Goal: Task Accomplishment & Management: Manage account settings

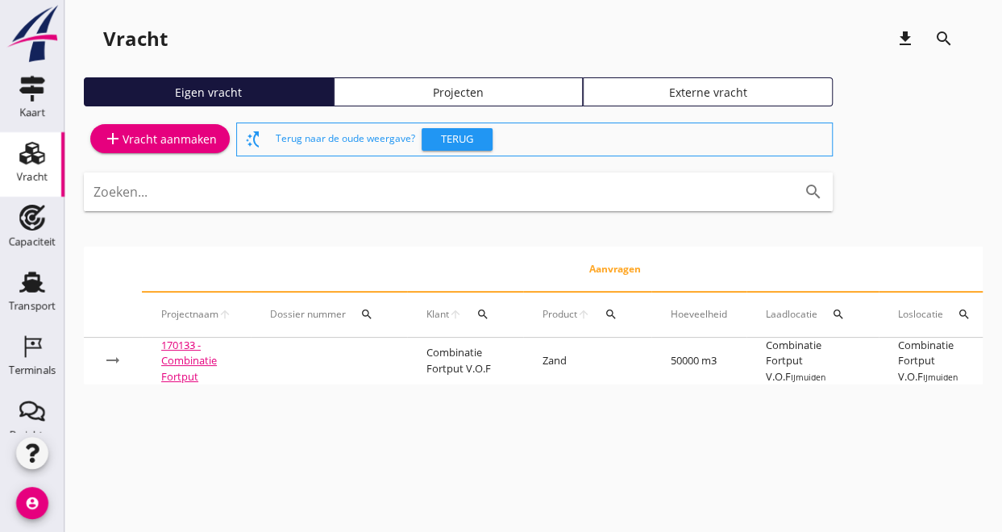
click at [271, 417] on div "Vracht download search Eigen vracht Projecten Externe vracht add Vracht aanmake…" at bounding box center [533, 208] width 938 height 417
click at [238, 483] on div "cancel You are impersonating another user. Vracht download search Eigen vracht …" at bounding box center [533, 266] width 938 height 532
click at [23, 276] on use at bounding box center [32, 282] width 26 height 21
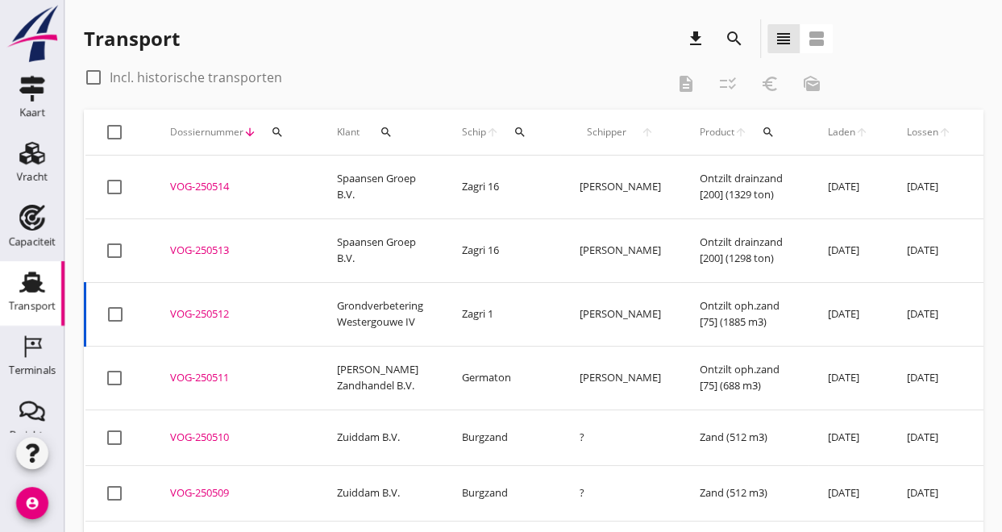
click at [318, 128] on th "Klant search" at bounding box center [380, 132] width 125 height 45
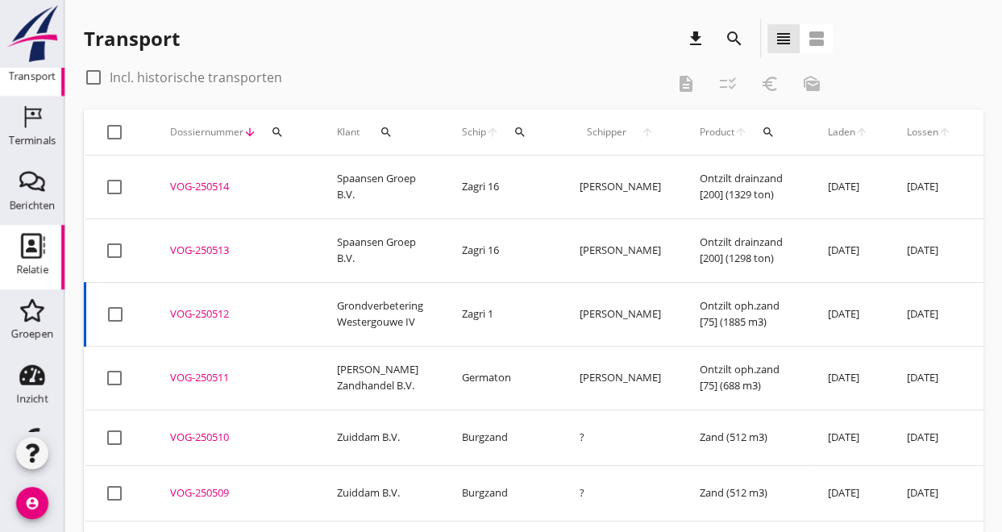
scroll to position [283, 0]
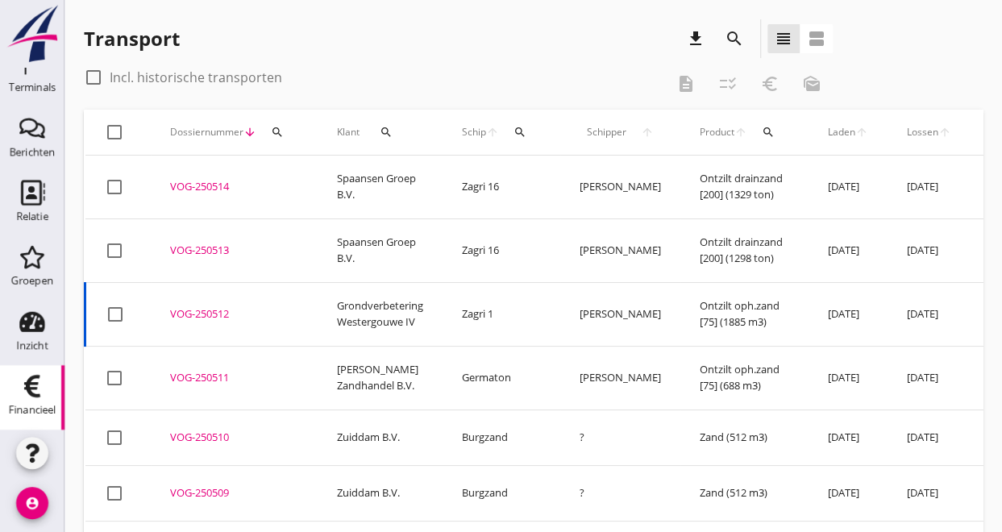
click at [19, 390] on icon "Financieel" at bounding box center [32, 386] width 26 height 26
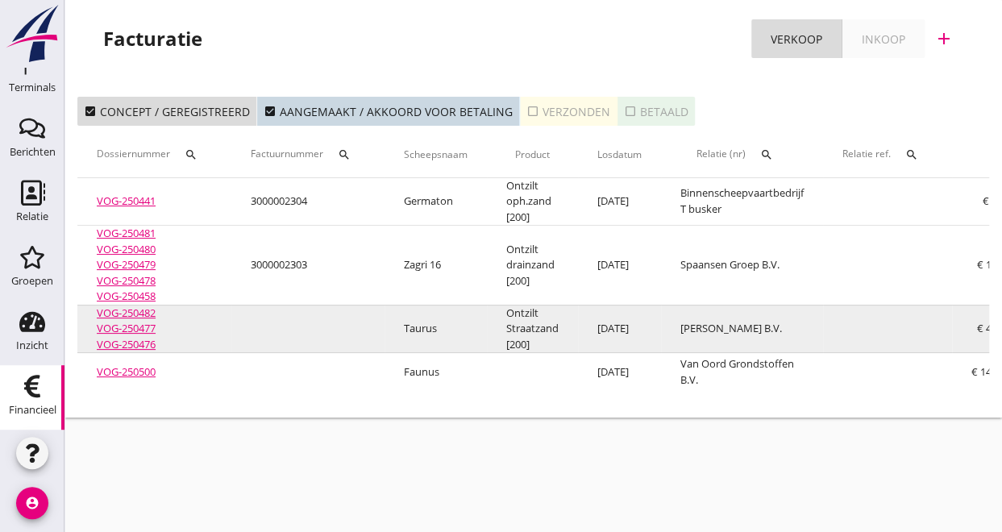
click at [123, 314] on link "VOG-250482" at bounding box center [126, 313] width 59 height 15
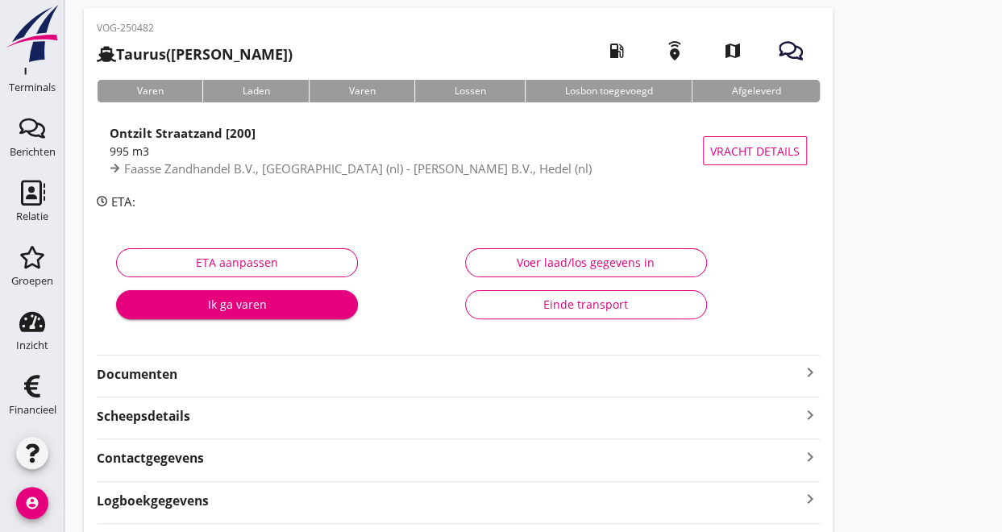
scroll to position [156, 0]
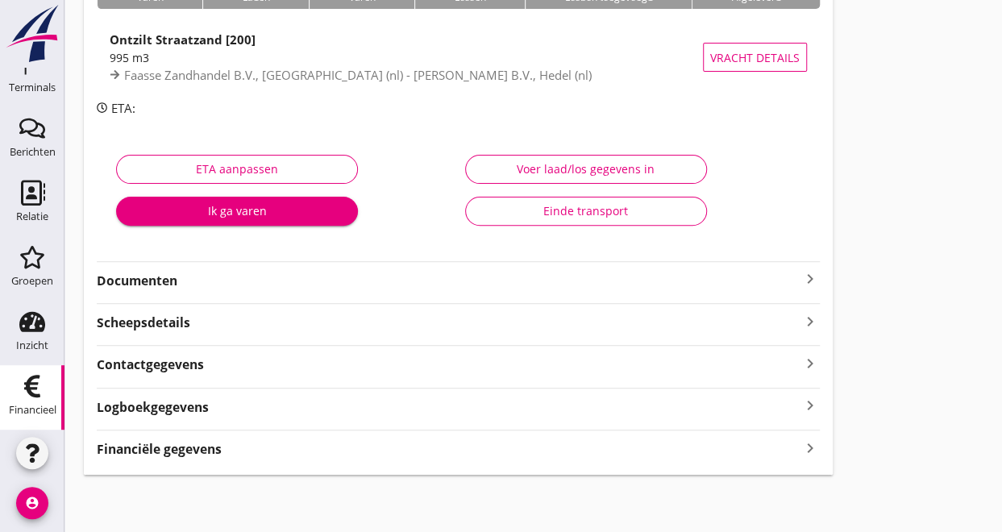
click at [32, 381] on icon "Financieel" at bounding box center [32, 386] width 26 height 26
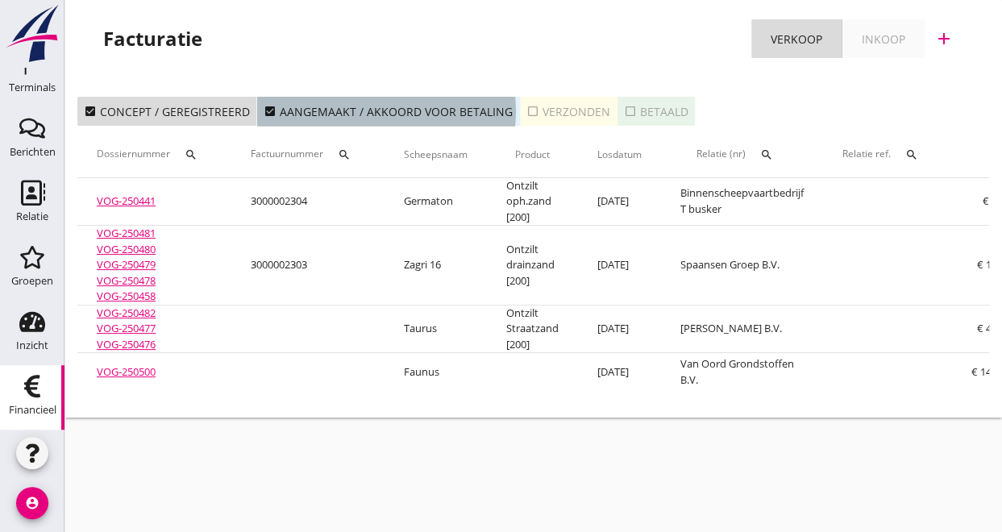
click at [269, 113] on icon "check_box" at bounding box center [270, 111] width 13 height 13
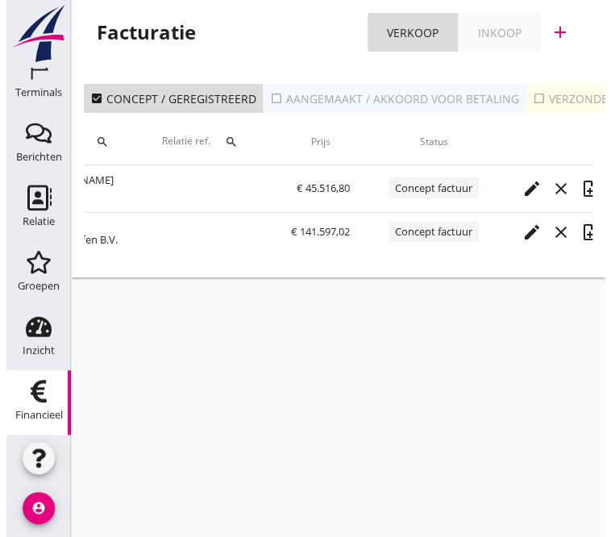
scroll to position [0, 707]
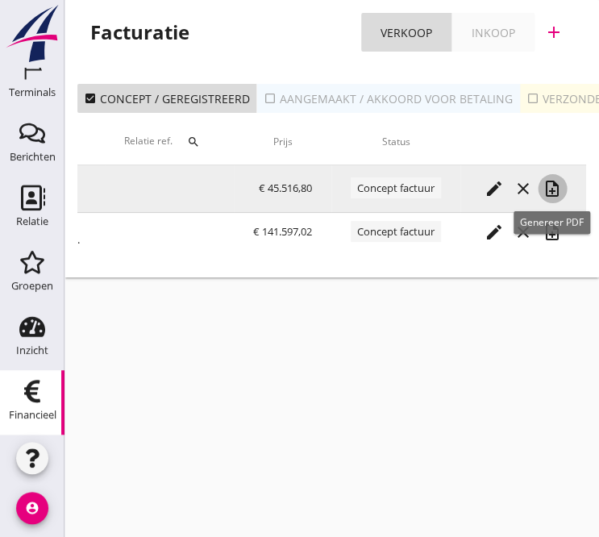
click at [557, 193] on icon "note_add" at bounding box center [552, 188] width 19 height 19
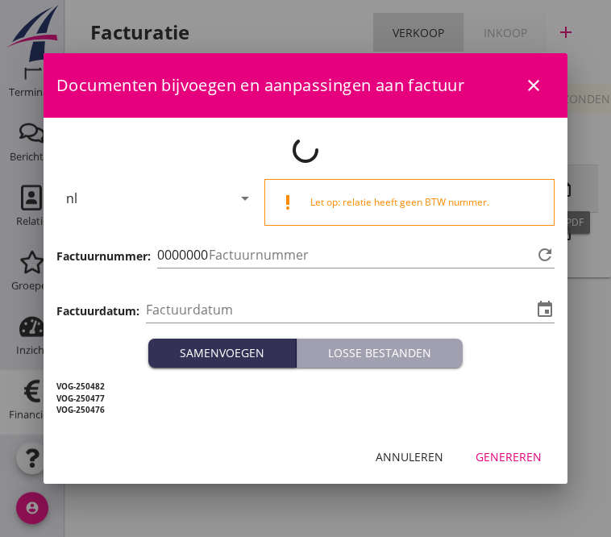
scroll to position [0, 695]
type input "2025-08-11"
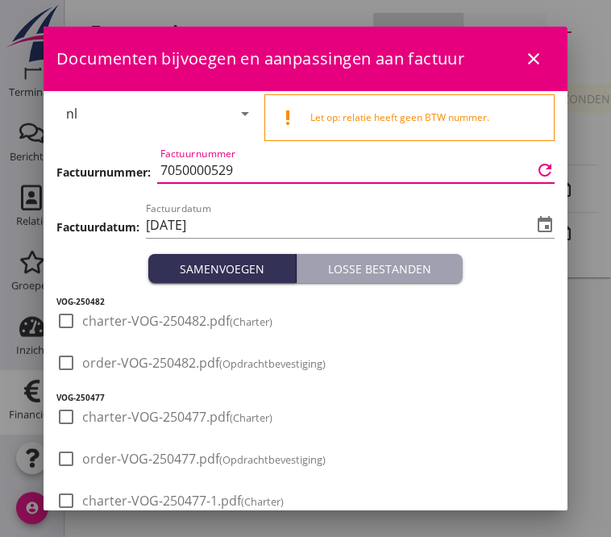
scroll to position [0, 0]
drag, startPoint x: 256, startPoint y: 175, endPoint x: 147, endPoint y: 170, distance: 108.9
click at [147, 170] on div "Factuurnummer: Factuurnummer 7050000529 refresh" at bounding box center [305, 171] width 498 height 55
paste input "3000002300"
type input "3000002300"
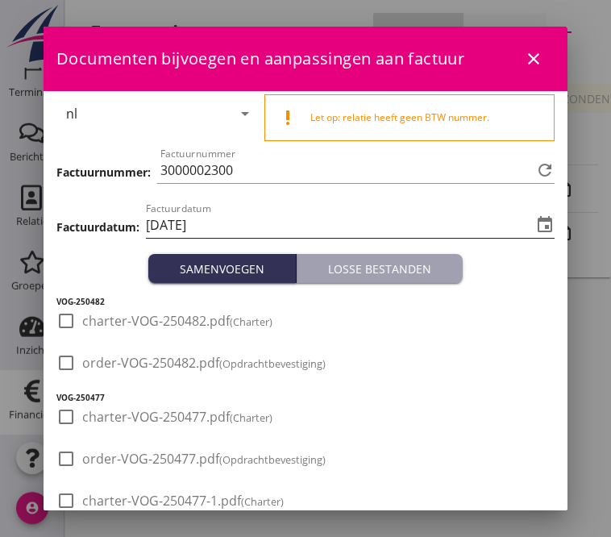
click at [542, 228] on icon "event" at bounding box center [544, 224] width 19 height 19
click at [535, 226] on icon "event" at bounding box center [544, 224] width 19 height 19
click at [471, 222] on input "2025-08-11" at bounding box center [339, 225] width 386 height 26
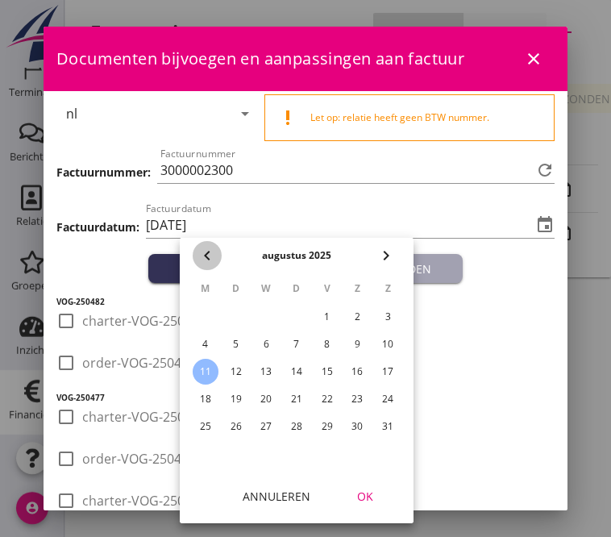
click at [210, 259] on icon "chevron_left" at bounding box center [207, 255] width 19 height 19
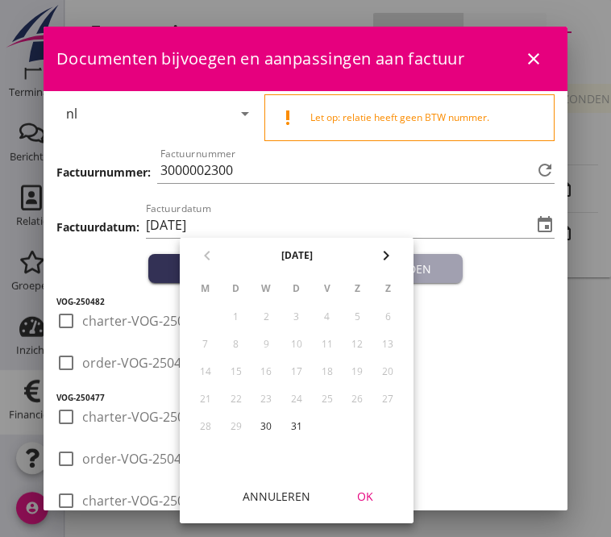
click at [266, 426] on div "30" at bounding box center [266, 427] width 26 height 26
type input "2025-07-30"
click at [376, 495] on div "OK" at bounding box center [365, 496] width 45 height 17
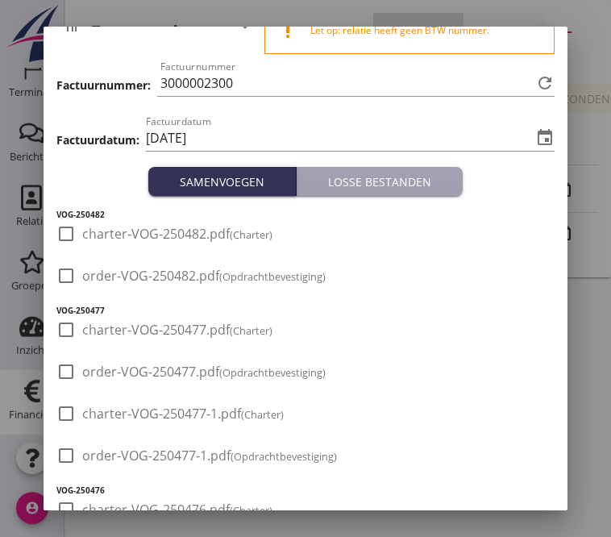
scroll to position [224, 0]
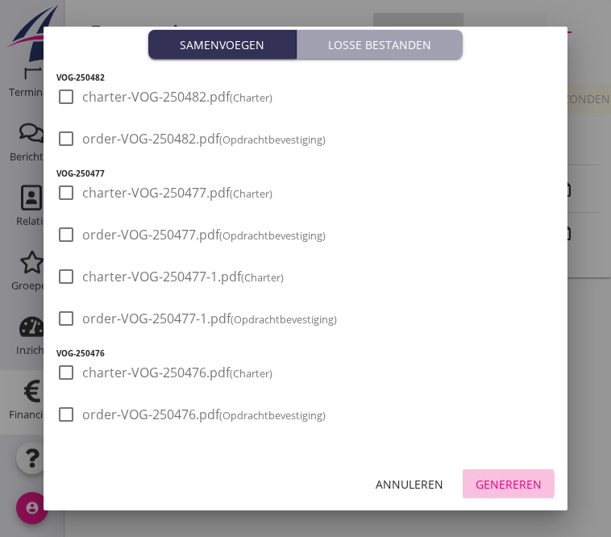
click at [487, 487] on div "Genereren" at bounding box center [509, 484] width 66 height 17
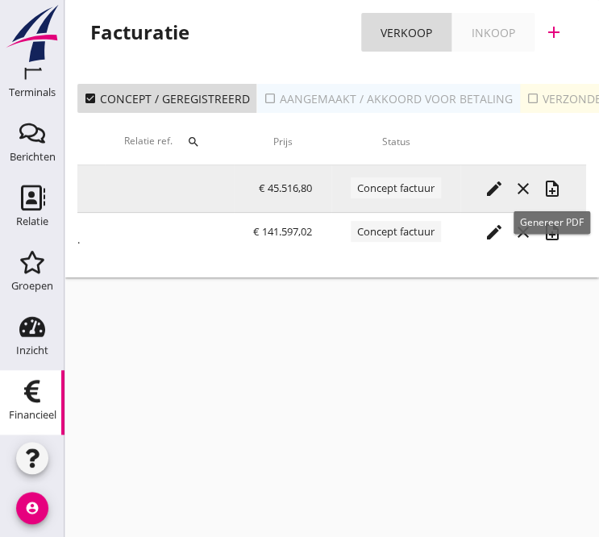
click at [562, 193] on icon "note_add" at bounding box center [552, 188] width 19 height 19
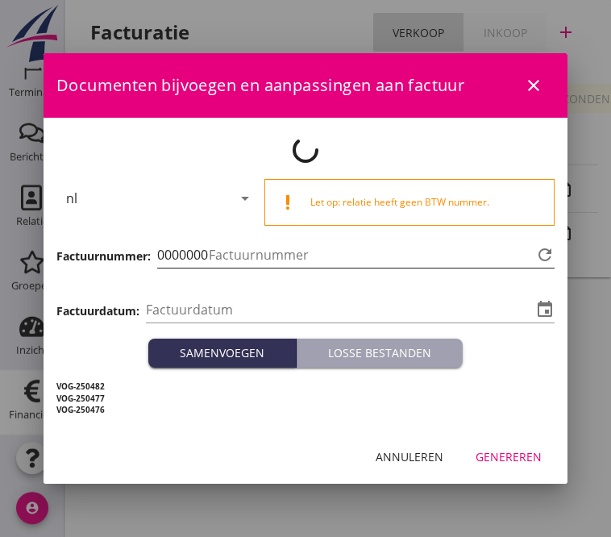
type input "2025-08-11"
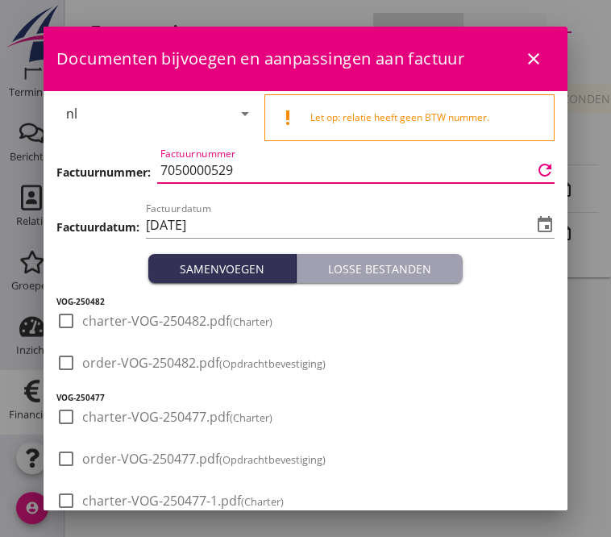
drag, startPoint x: 253, startPoint y: 168, endPoint x: 102, endPoint y: 150, distance: 152.7
click at [102, 150] on div "Factuurnummer: Factuurnummer 7050000529 refresh" at bounding box center [305, 171] width 498 height 55
paste input "3000002300"
type input "3000002300"
click at [233, 231] on input "2025-08-11" at bounding box center [339, 225] width 386 height 26
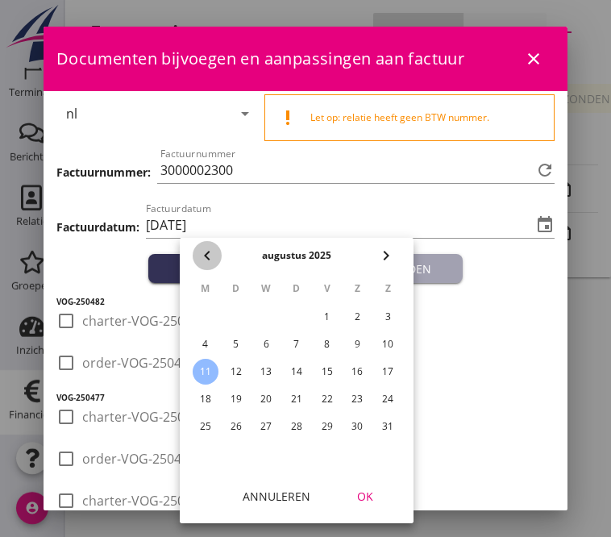
click at [203, 255] on icon "chevron_left" at bounding box center [207, 255] width 19 height 19
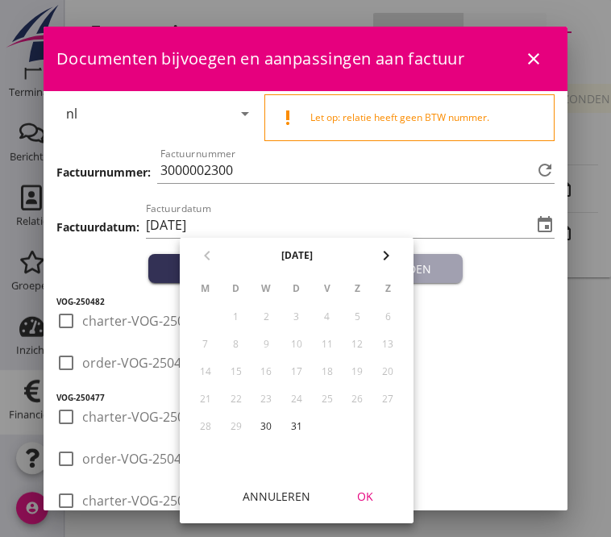
click at [302, 426] on div "31" at bounding box center [297, 427] width 26 height 26
type input "2025-07-31"
click at [368, 495] on div "OK" at bounding box center [365, 496] width 45 height 17
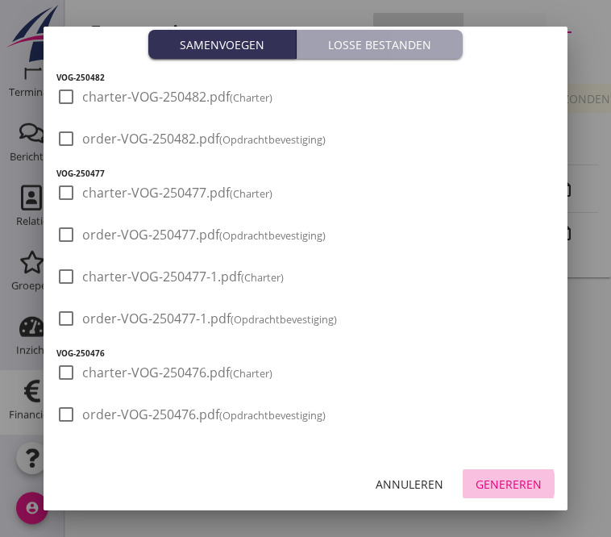
click at [495, 488] on div "Genereren" at bounding box center [509, 484] width 66 height 17
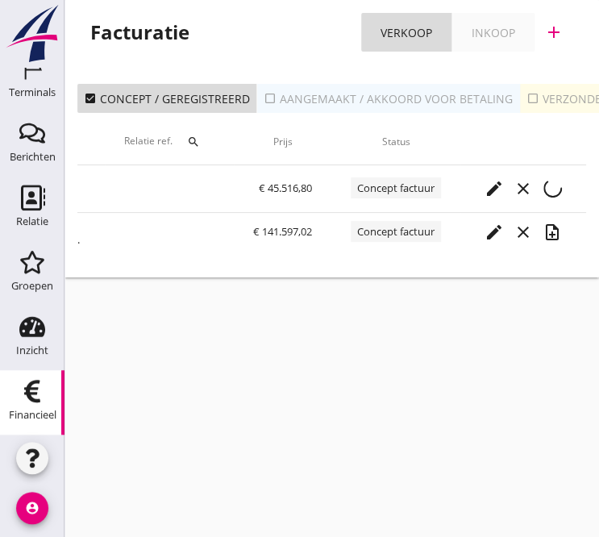
scroll to position [0, 690]
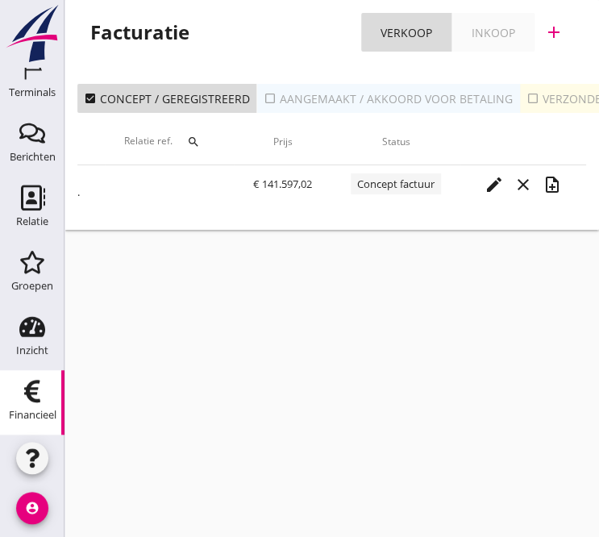
click at [264, 99] on icon "check_box_outline_blank" at bounding box center [270, 98] width 13 height 13
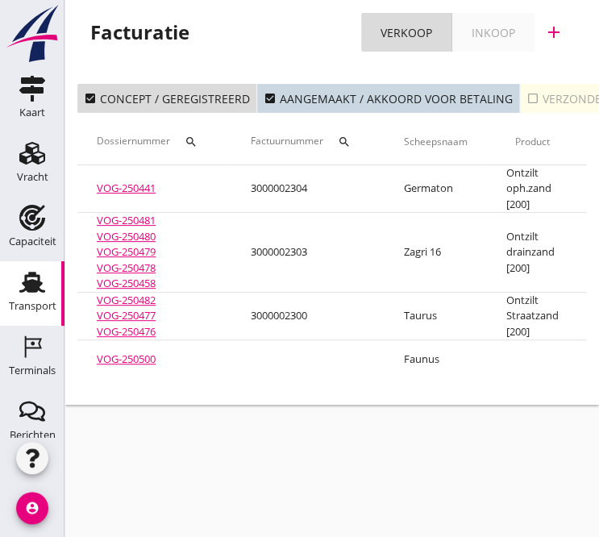
click at [25, 285] on use at bounding box center [32, 282] width 26 height 21
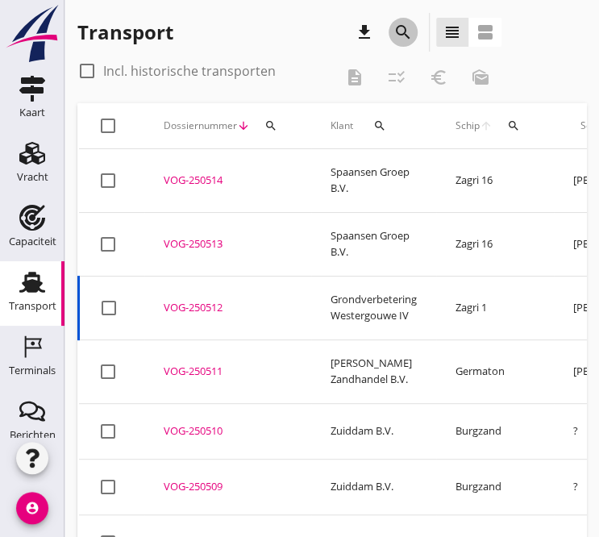
click at [398, 34] on icon "search" at bounding box center [402, 32] width 19 height 19
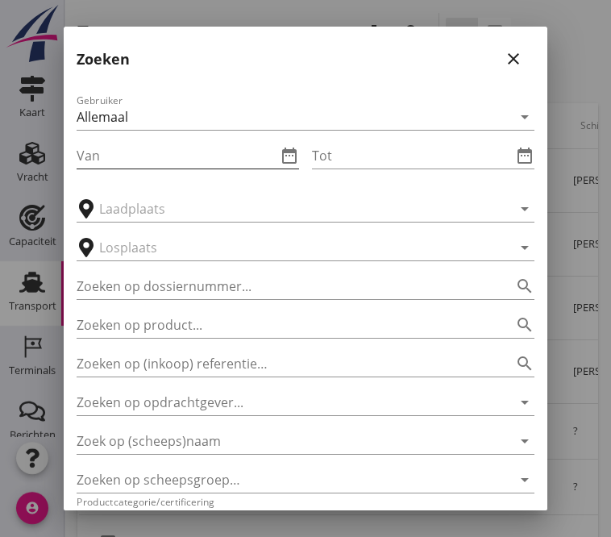
click at [220, 164] on input "Van" at bounding box center [177, 156] width 200 height 26
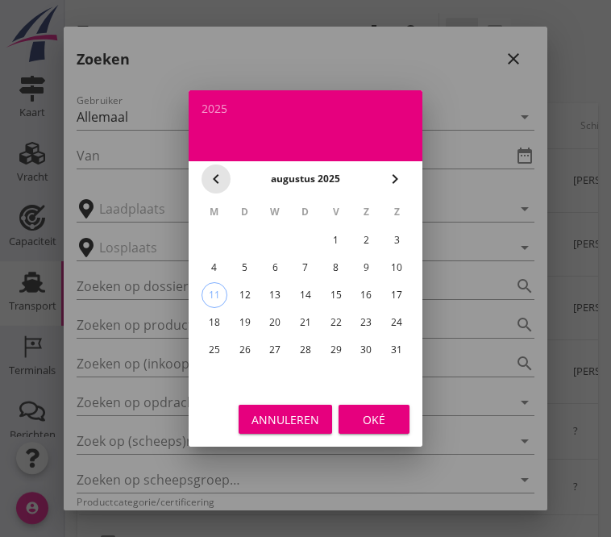
drag, startPoint x: 220, startPoint y: 164, endPoint x: 232, endPoint y: 196, distance: 33.7
click at [232, 196] on div "chevron_left augustus 2025 chevron_right M D W D V Z Z 1 2 3 4 5 6 7 8 9 10 11 …" at bounding box center [306, 276] width 234 height 231
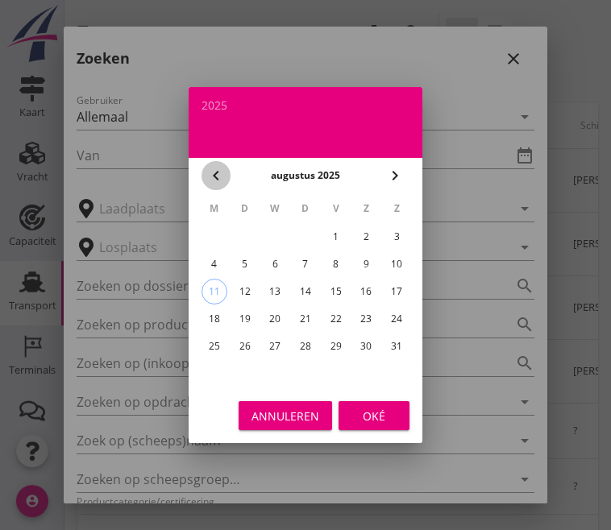
click at [212, 173] on icon "chevron_left" at bounding box center [215, 175] width 19 height 19
click at [213, 292] on div "14" at bounding box center [215, 292] width 26 height 26
type input "[DATE]"
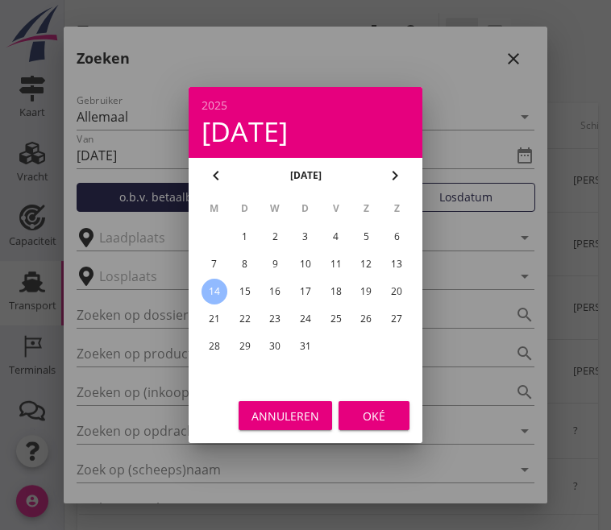
click at [385, 410] on div "Oké" at bounding box center [374, 416] width 45 height 17
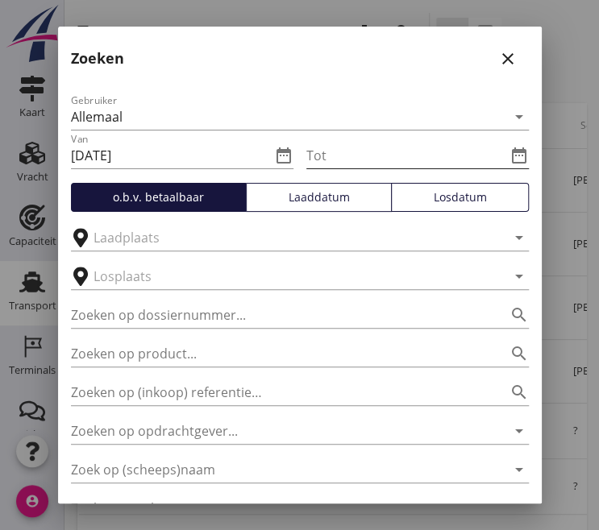
click at [423, 166] on input "Tot" at bounding box center [406, 156] width 200 height 26
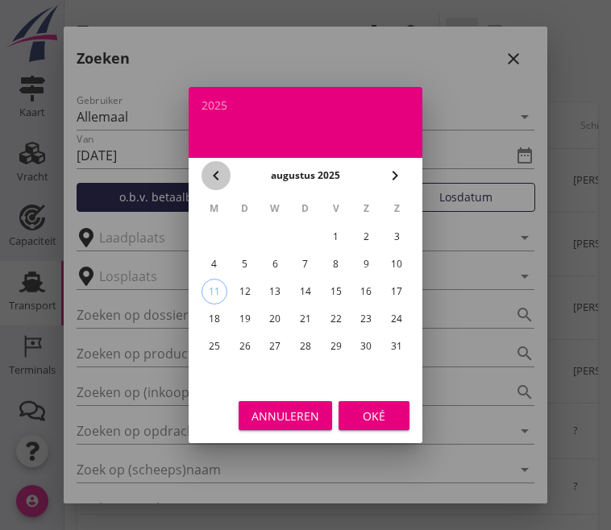
click at [219, 176] on icon "chevron_left" at bounding box center [215, 175] width 19 height 19
click at [366, 293] on div "19" at bounding box center [366, 292] width 26 height 26
type input "[DATE]"
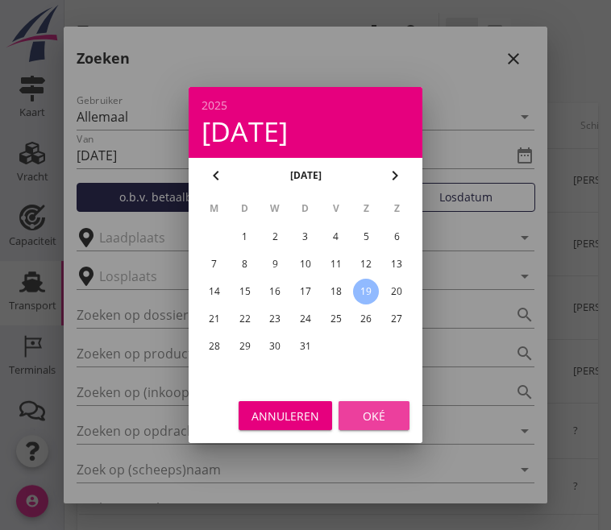
click at [382, 412] on div "Oké" at bounding box center [374, 416] width 45 height 17
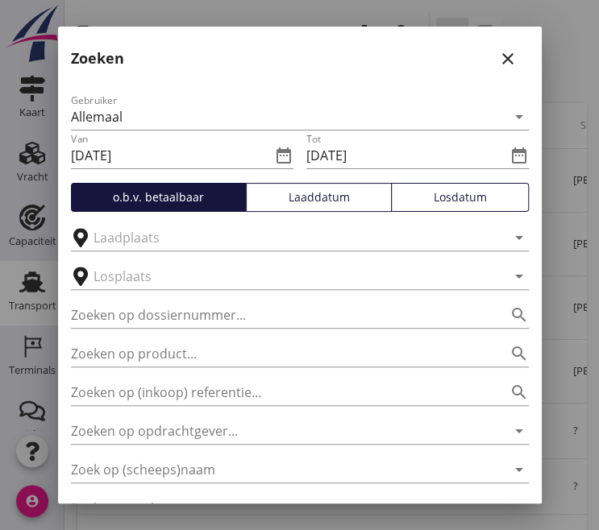
click at [456, 198] on div "Losdatum" at bounding box center [459, 197] width 123 height 17
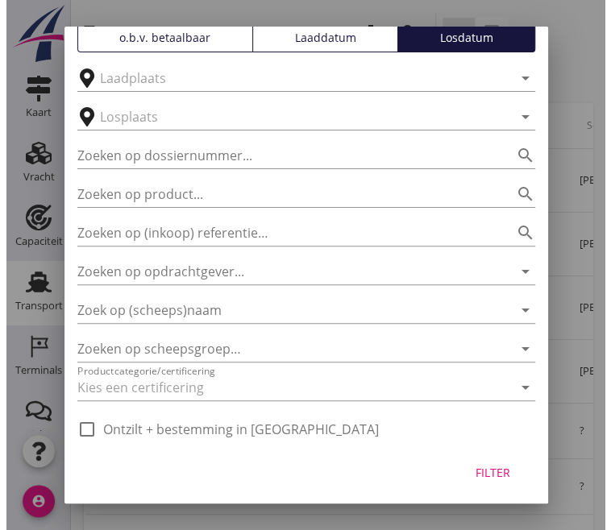
scroll to position [162, 0]
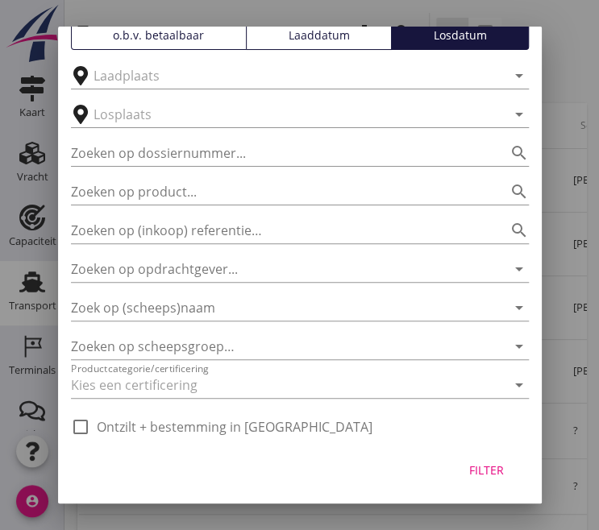
click at [472, 473] on div "Filter" at bounding box center [486, 470] width 45 height 17
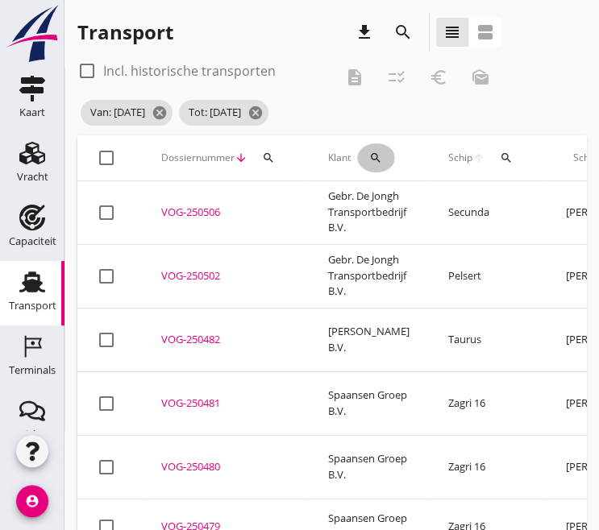
click at [379, 157] on icon "search" at bounding box center [375, 158] width 13 height 13
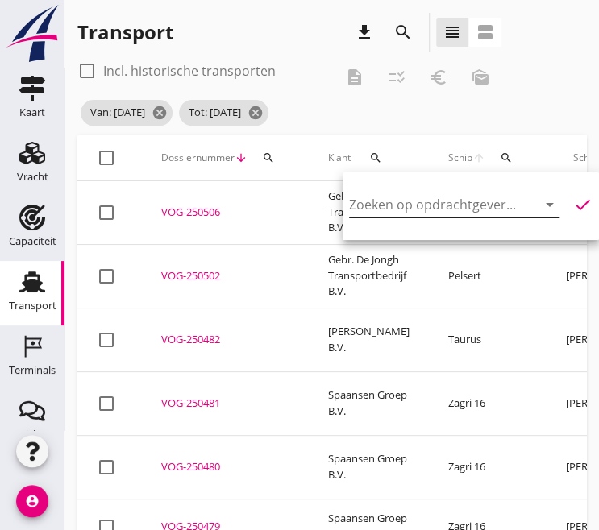
click at [363, 206] on input "Zoeken op opdrachtgever..." at bounding box center [431, 205] width 165 height 26
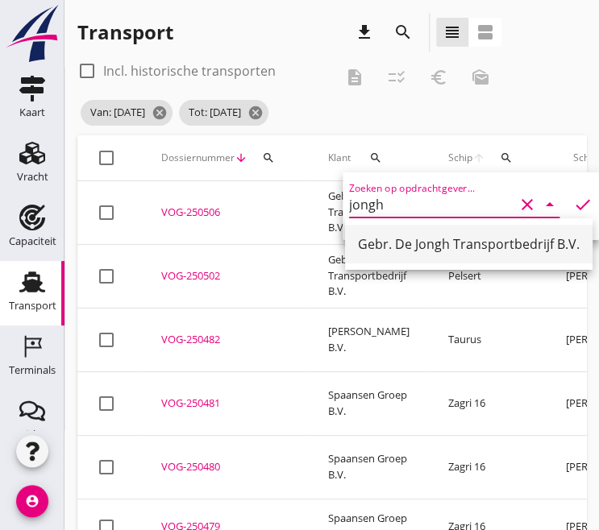
click at [397, 244] on div "Gebr. De Jongh Transportbedrijf B.V." at bounding box center [469, 244] width 222 height 19
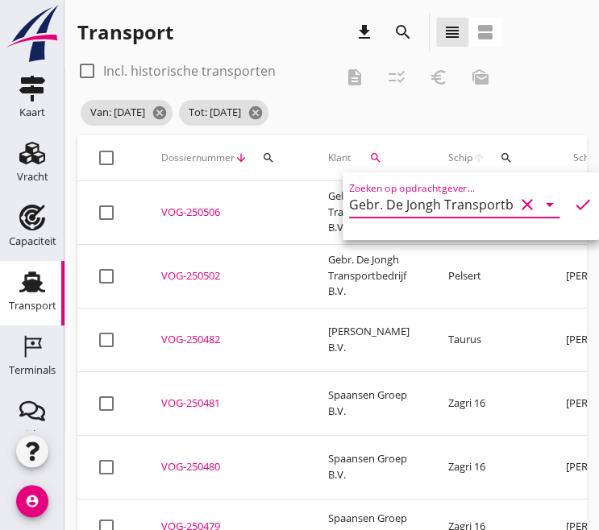
type input "Gebr. De Jongh Transportbedrijf B.V."
click at [577, 202] on icon "check" at bounding box center [582, 204] width 19 height 19
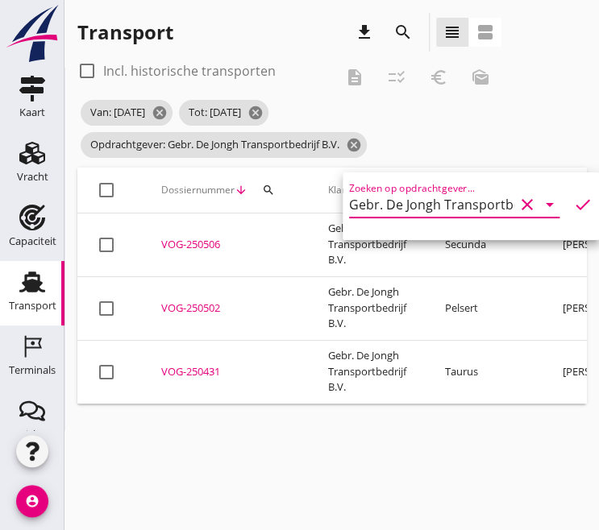
click at [110, 187] on div at bounding box center [106, 190] width 27 height 27
checkbox input "true"
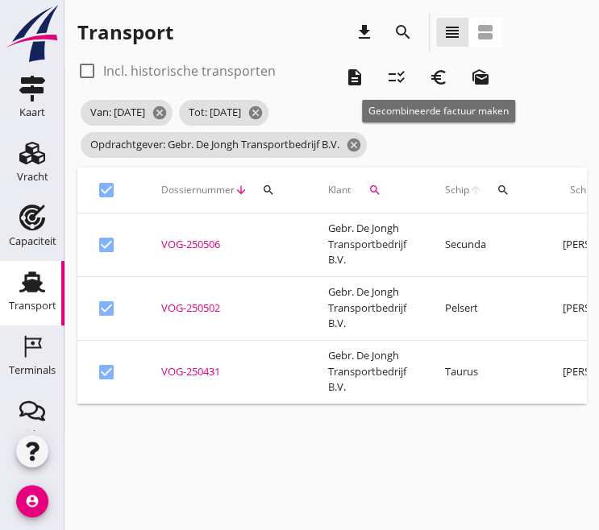
click at [435, 77] on icon "euro_symbol" at bounding box center [438, 77] width 19 height 19
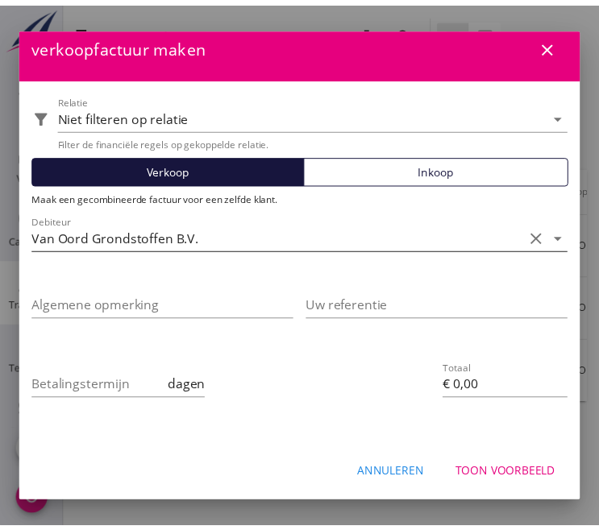
scroll to position [0, 0]
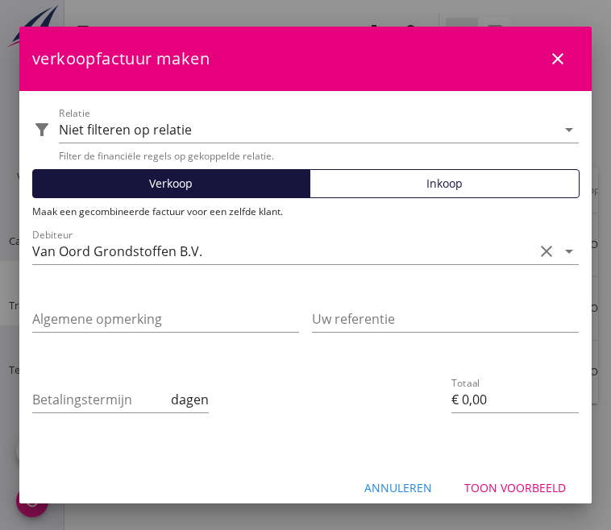
click at [548, 65] on icon "close" at bounding box center [557, 58] width 19 height 19
checkbox input "false"
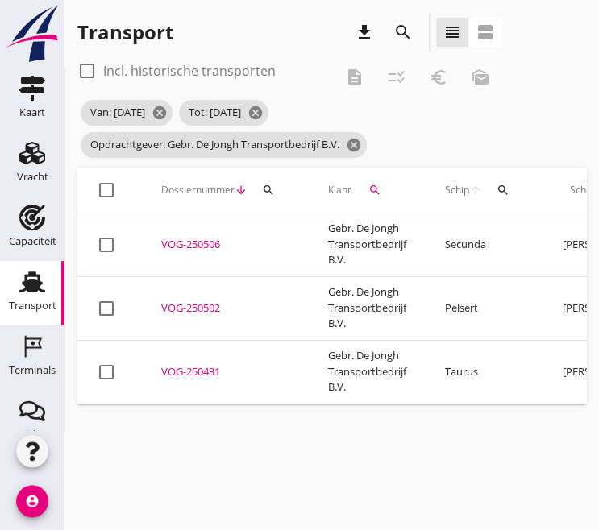
click at [208, 250] on div "VOG-250506" at bounding box center [225, 245] width 128 height 16
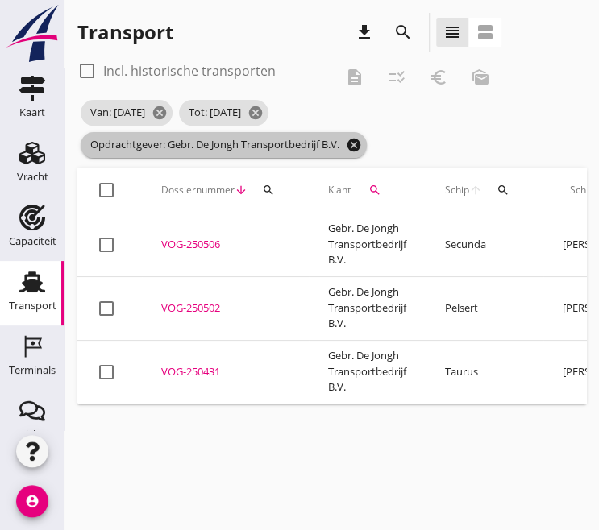
click at [358, 146] on icon "cancel" at bounding box center [354, 145] width 16 height 16
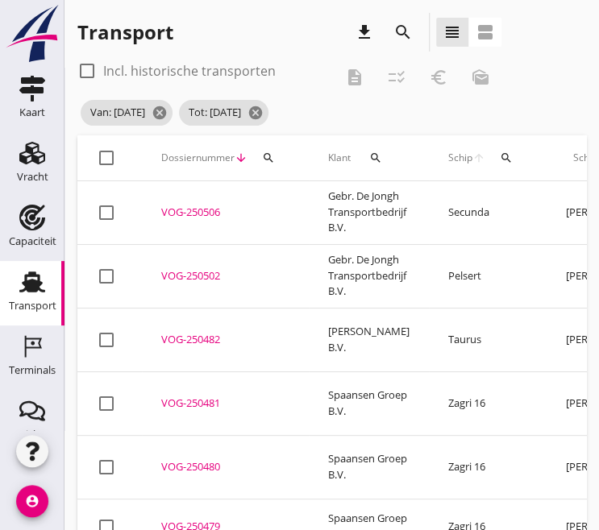
click at [376, 152] on icon "search" at bounding box center [375, 158] width 13 height 13
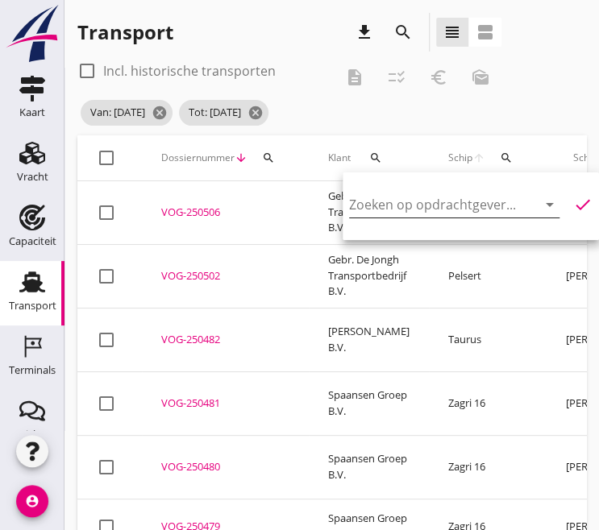
click at [379, 202] on input "Zoeken op opdrachtgever..." at bounding box center [431, 205] width 165 height 26
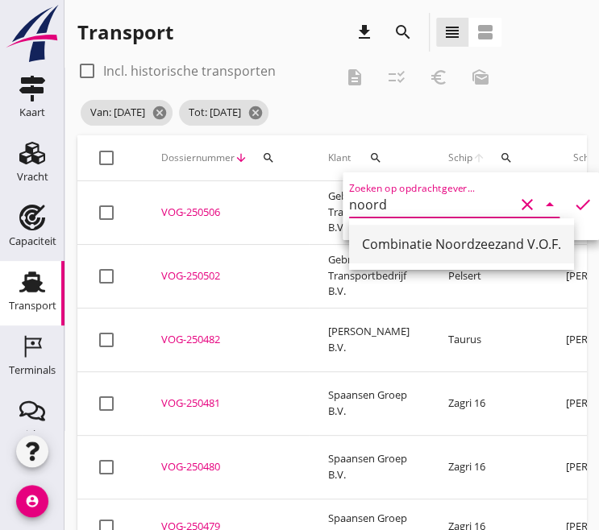
click at [389, 246] on div "Combinatie Noordzeezand V.O.F." at bounding box center [461, 244] width 199 height 19
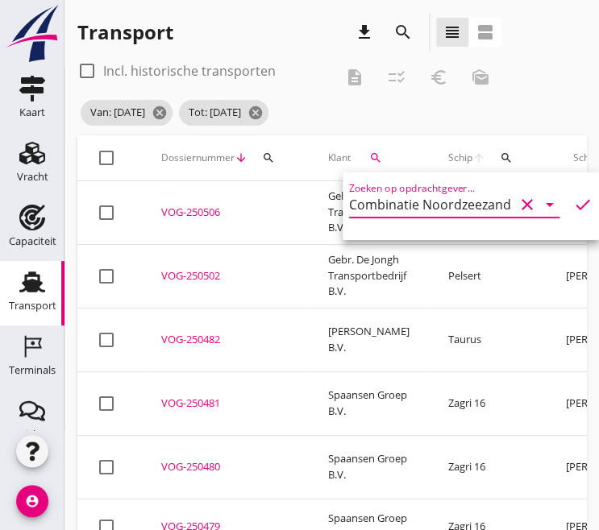
type input "Combinatie Noordzeezand V.O.F."
click at [573, 203] on icon "check" at bounding box center [582, 204] width 19 height 19
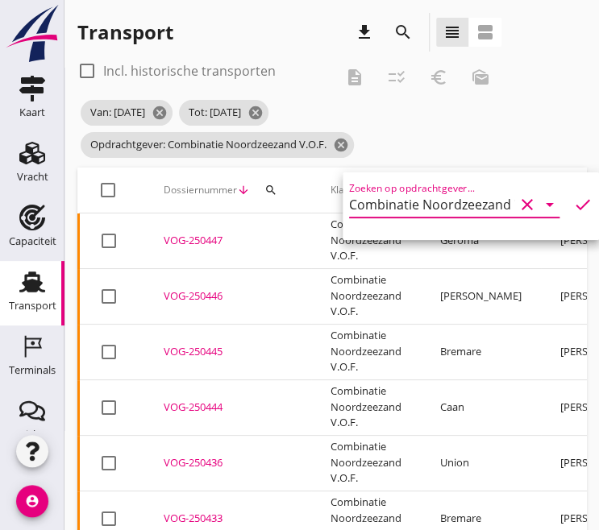
click at [189, 243] on div "VOG-250447" at bounding box center [228, 241] width 128 height 16
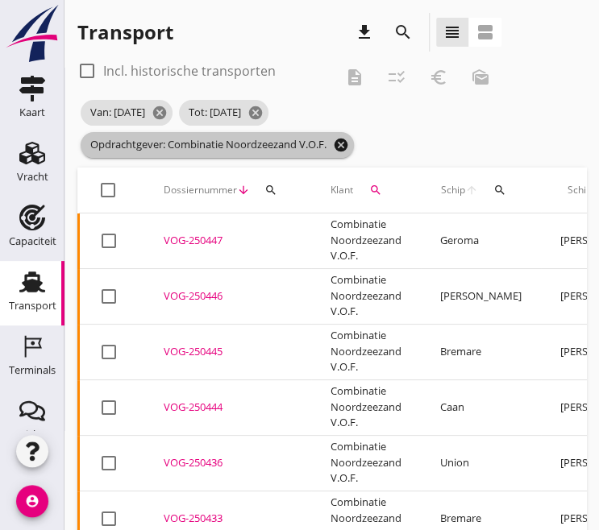
click at [337, 140] on icon "cancel" at bounding box center [341, 145] width 16 height 16
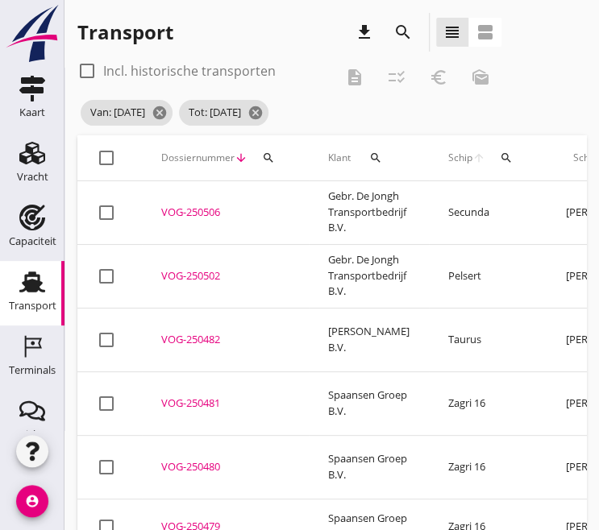
click at [184, 213] on div "VOG-250506" at bounding box center [225, 213] width 128 height 16
click at [206, 207] on div "VOG-250506" at bounding box center [225, 213] width 128 height 16
click at [198, 277] on div "VOG-250502" at bounding box center [225, 276] width 128 height 16
click at [197, 339] on div "VOG-250482" at bounding box center [225, 340] width 128 height 16
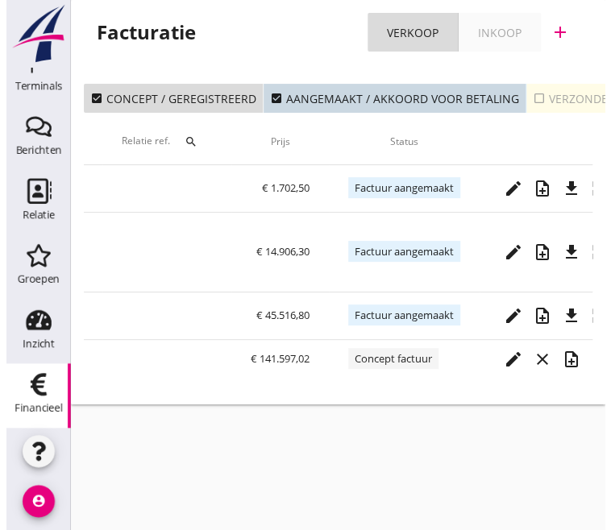
scroll to position [0, 791]
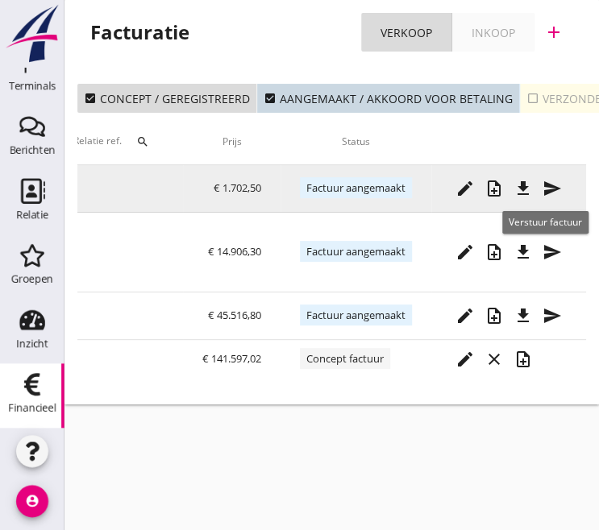
click at [561, 185] on div "send" at bounding box center [552, 188] width 29 height 19
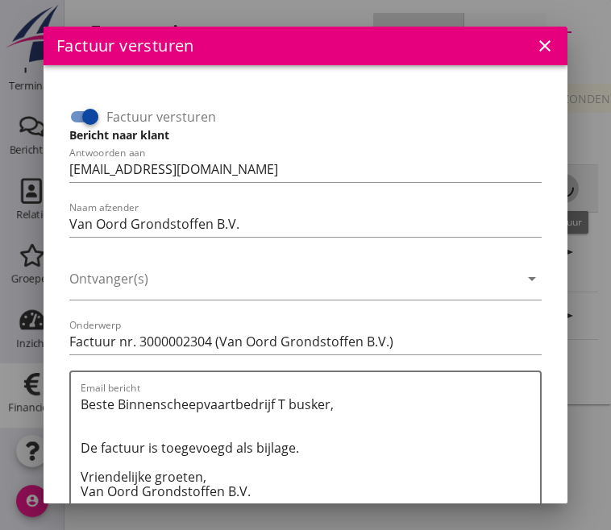
scroll to position [0, 779]
click at [74, 117] on input "Factuur versturen" at bounding box center [84, 116] width 31 height 19
checkbox input "false"
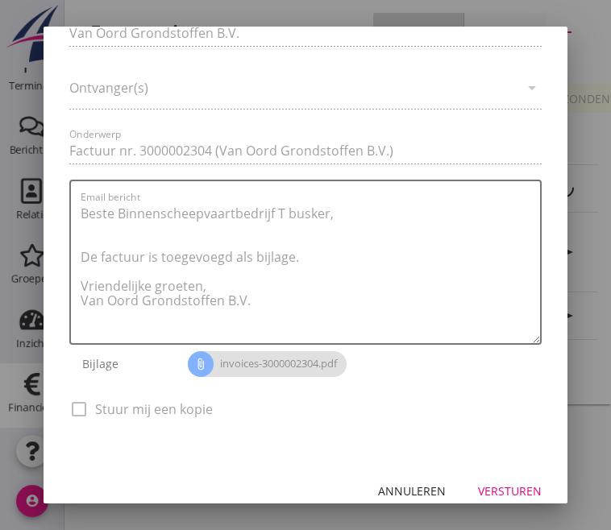
scroll to position [206, 0]
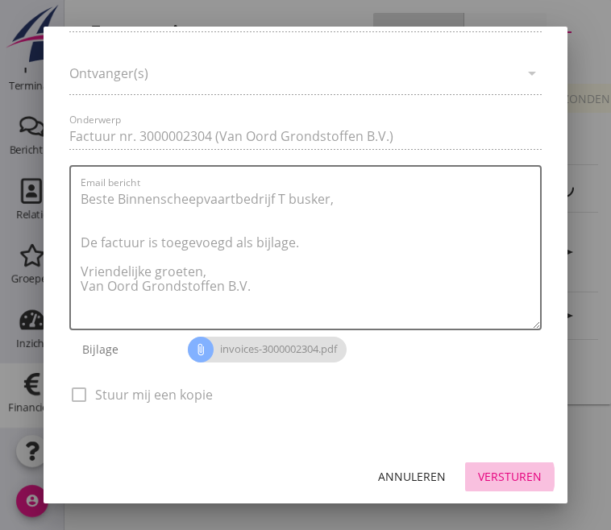
click at [479, 482] on div "Versturen" at bounding box center [510, 476] width 64 height 17
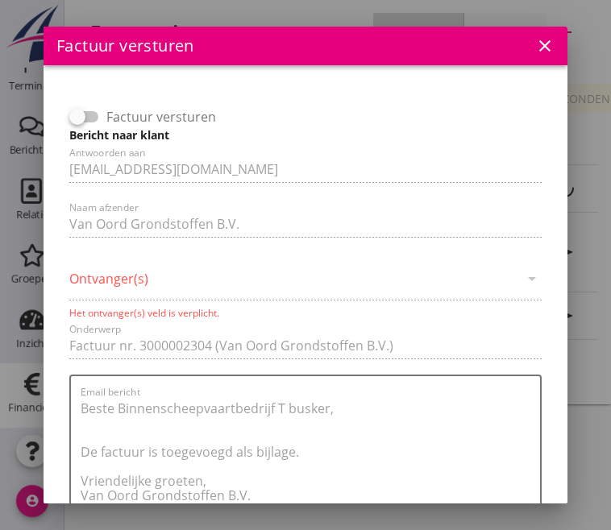
scroll to position [209, 0]
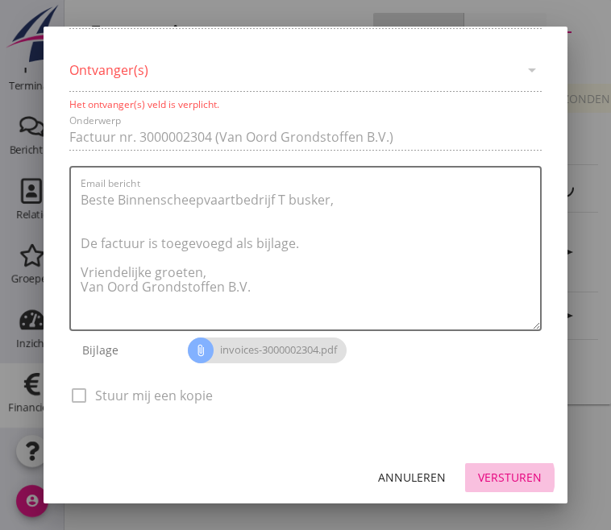
click at [505, 473] on div "Versturen" at bounding box center [510, 477] width 64 height 17
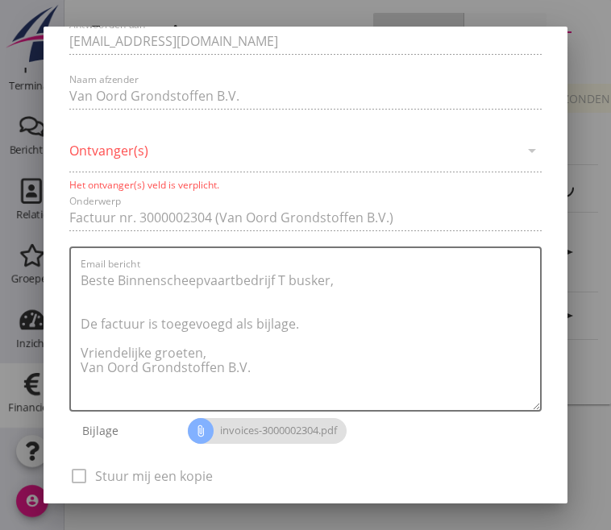
scroll to position [0, 0]
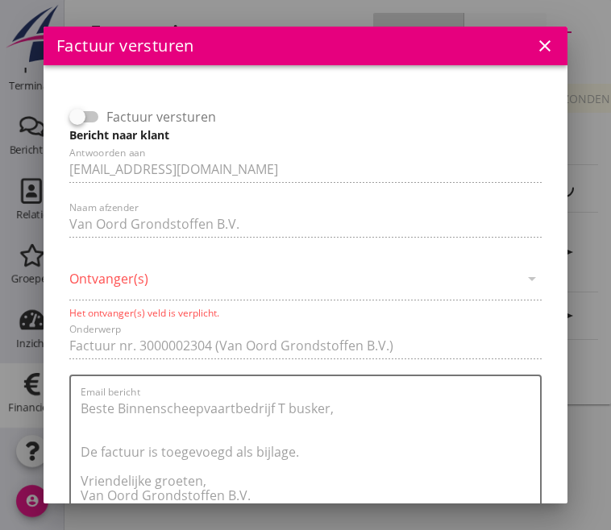
click at [535, 45] on icon "close" at bounding box center [544, 45] width 19 height 19
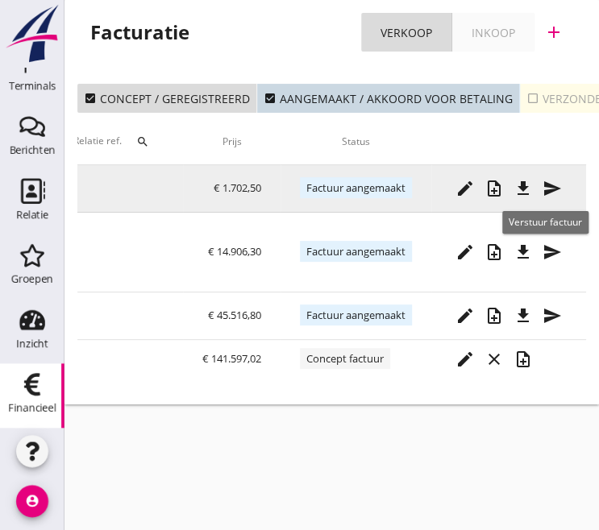
click at [562, 189] on icon "send" at bounding box center [552, 188] width 19 height 19
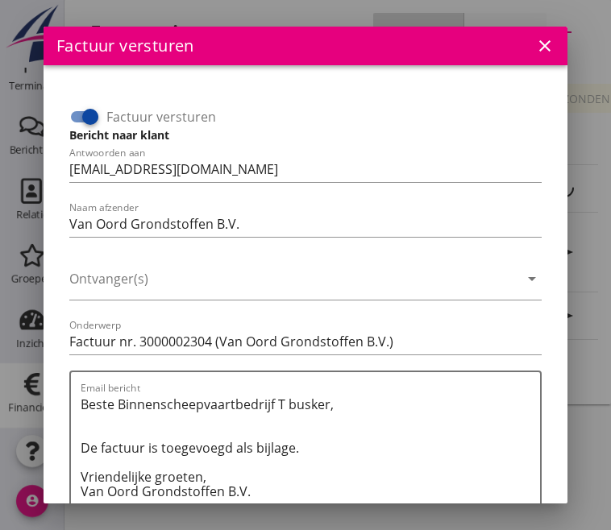
click at [71, 112] on input "Factuur versturen" at bounding box center [84, 116] width 31 height 19
checkbox input "false"
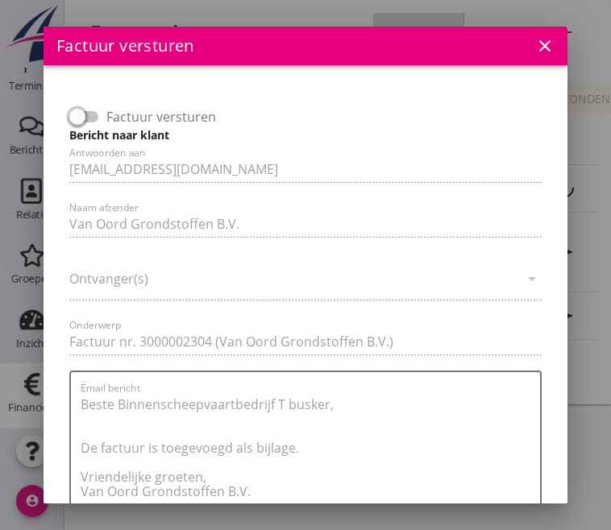
scroll to position [206, 0]
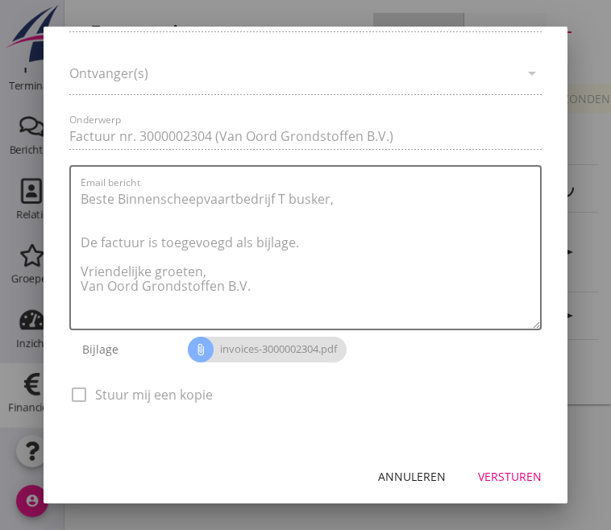
click at [485, 484] on div "Versturen" at bounding box center [510, 476] width 64 height 17
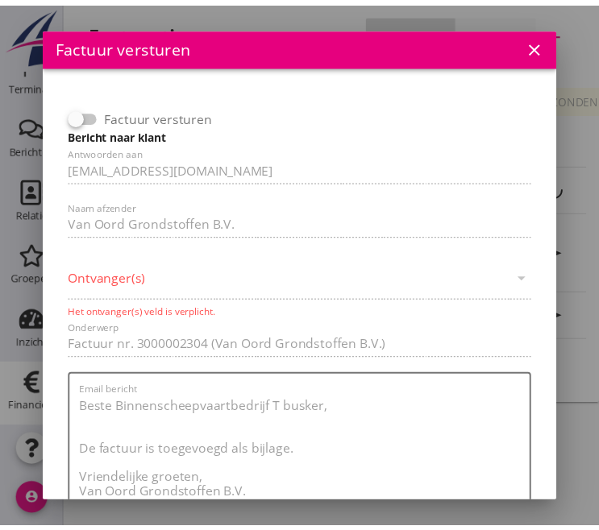
scroll to position [0, 0]
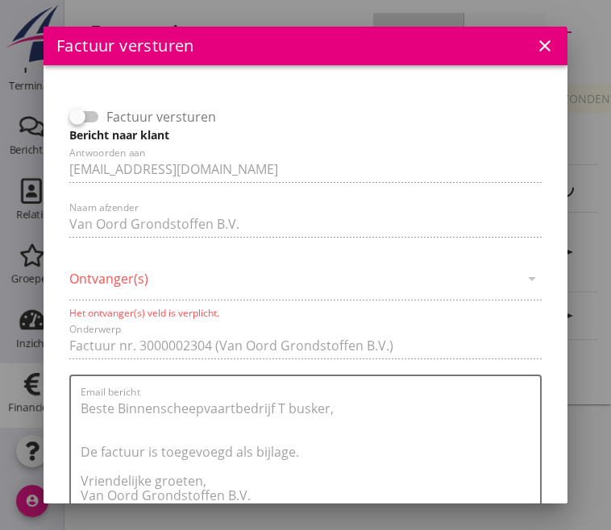
click at [211, 269] on div "Factuur versturen Bericht naar klant Antwoorden aan jolanda.kootkarboon@vanoord…" at bounding box center [305, 362] width 485 height 555
click at [202, 286] on div "Factuur versturen Bericht naar klant Antwoorden aan jolanda.kootkarboon@vanoord…" at bounding box center [305, 362] width 485 height 555
click at [521, 281] on div "Factuur versturen Bericht naar klant Antwoorden aan jolanda.kootkarboon@vanoord…" at bounding box center [305, 362] width 485 height 555
click at [311, 272] on div "Factuur versturen Bericht naar klant Antwoorden aan jolanda.kootkarboon@vanoord…" at bounding box center [305, 362] width 485 height 555
click at [535, 42] on icon "close" at bounding box center [544, 45] width 19 height 19
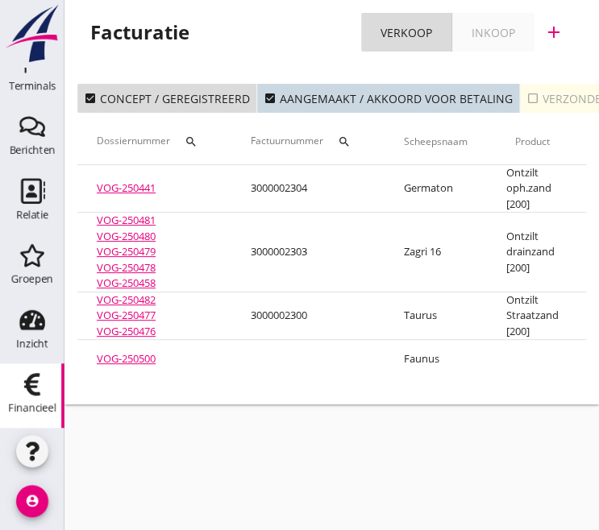
click at [534, 101] on div "check_box_outline_blank Verzonden" at bounding box center [568, 98] width 84 height 17
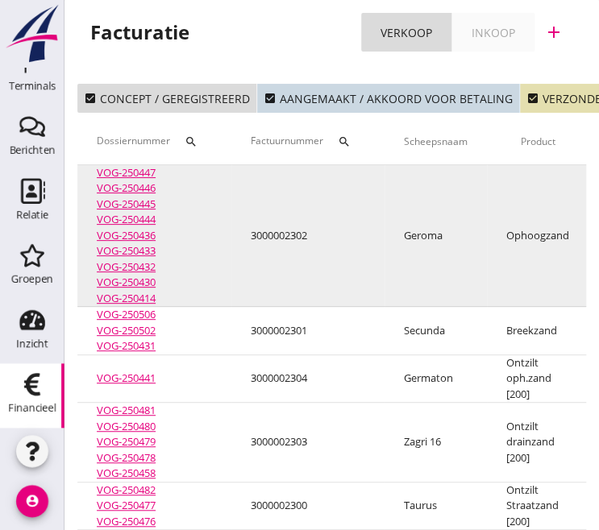
click at [295, 232] on td "3000002302" at bounding box center [307, 236] width 153 height 142
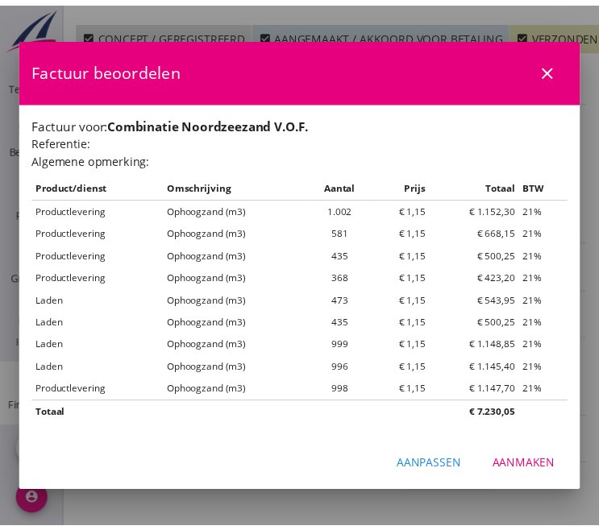
scroll to position [0, 788]
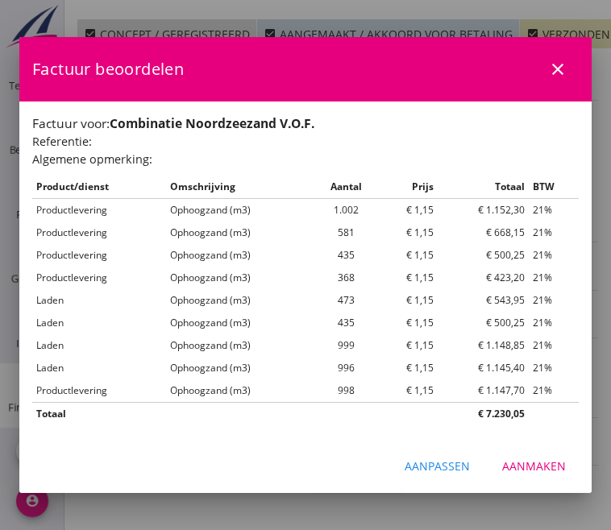
click at [558, 69] on icon "close" at bounding box center [557, 69] width 19 height 19
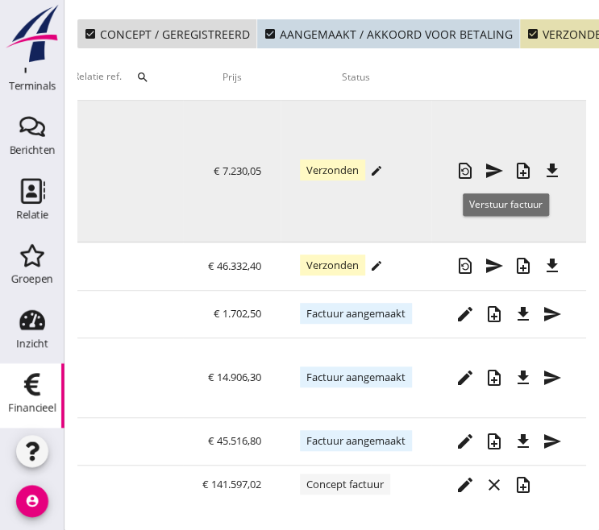
click at [503, 162] on icon "send" at bounding box center [494, 170] width 19 height 19
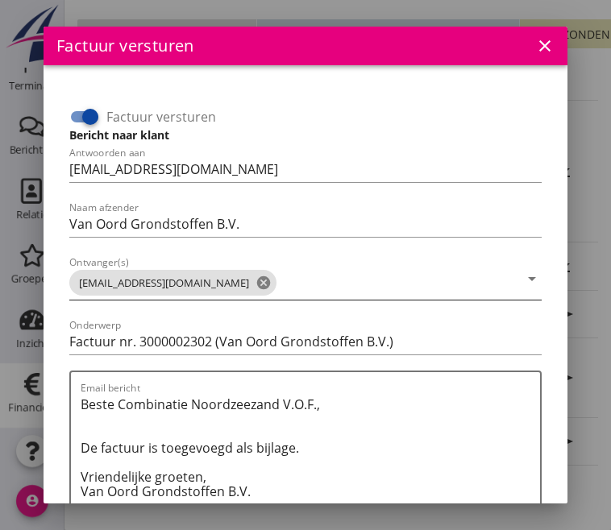
drag, startPoint x: 214, startPoint y: 282, endPoint x: 86, endPoint y: 281, distance: 127.4
click at [86, 281] on span "grondstoffen@vanoord.com cancel" at bounding box center [172, 283] width 207 height 26
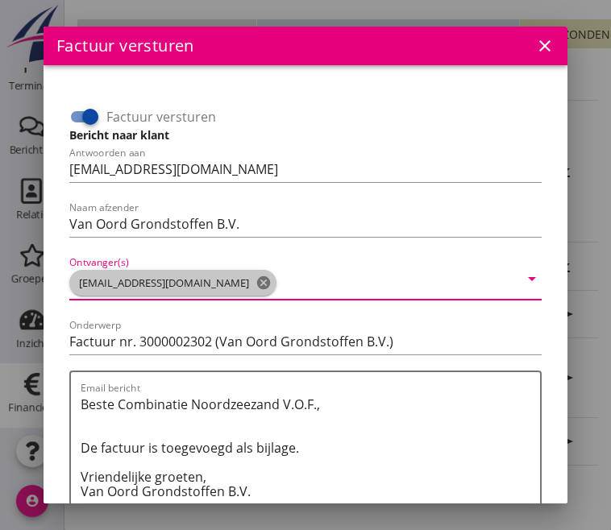
drag, startPoint x: 73, startPoint y: 280, endPoint x: 152, endPoint y: 290, distance: 79.7
click at [152, 290] on span "grondstoffen@vanoord.com cancel" at bounding box center [172, 283] width 207 height 26
click at [535, 48] on icon "close" at bounding box center [544, 45] width 19 height 19
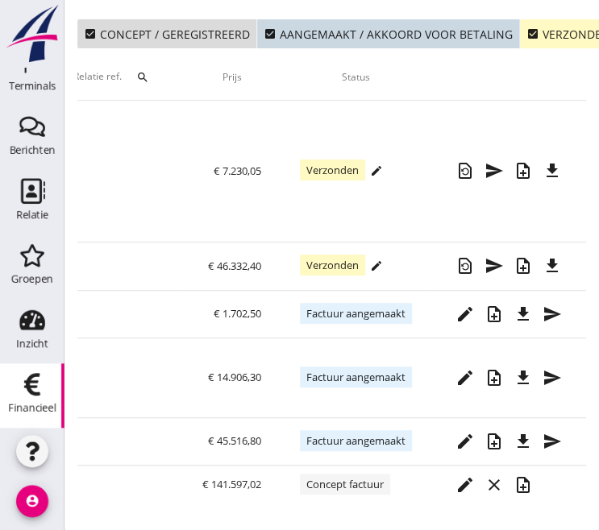
click at [526, 27] on icon "check_box" at bounding box center [532, 33] width 13 height 13
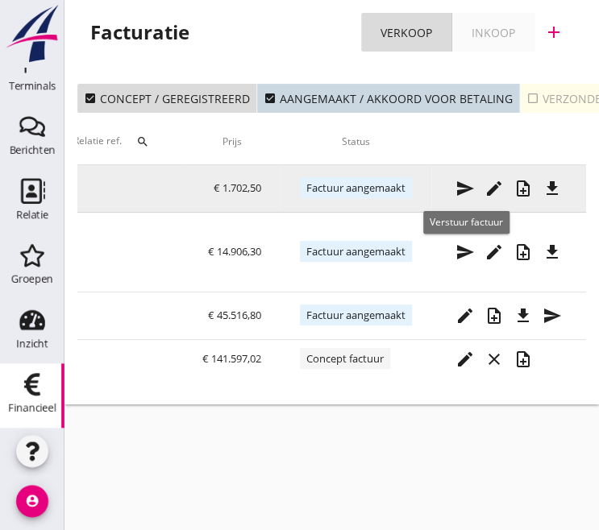
click at [460, 188] on icon "send" at bounding box center [465, 188] width 19 height 19
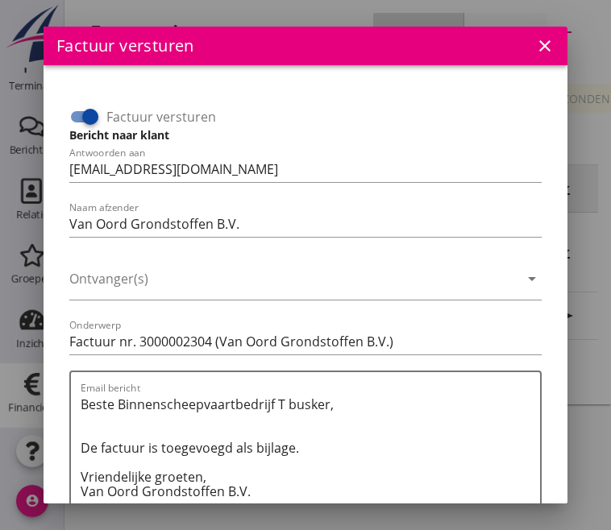
scroll to position [0, 779]
click at [522, 275] on icon "arrow_drop_down" at bounding box center [531, 278] width 19 height 19
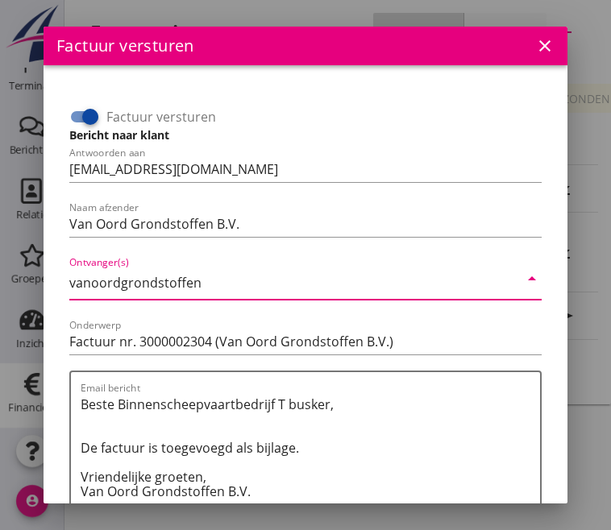
type input "vanoordgrondstoffen@"
drag, startPoint x: 122, startPoint y: 285, endPoint x: 60, endPoint y: 281, distance: 62.2
click at [60, 281] on div "Factuur versturen Bericht naar klant Antwoorden aan jolanda.kootkarboon@vanoord…" at bounding box center [305, 360] width 498 height 564
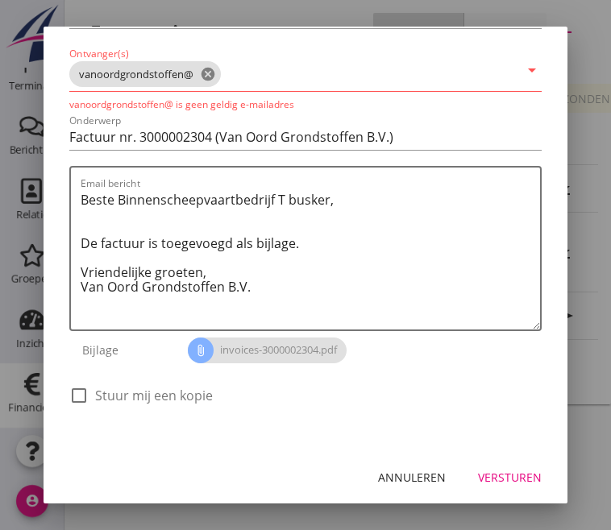
scroll to position [0, 0]
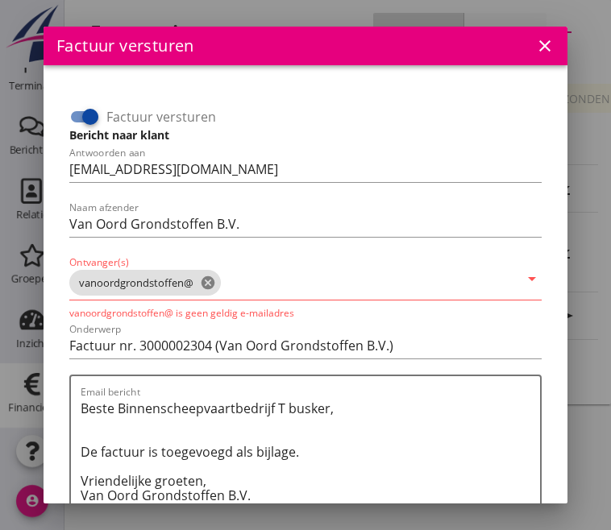
click at [77, 119] on div at bounding box center [90, 116] width 27 height 27
checkbox input "false"
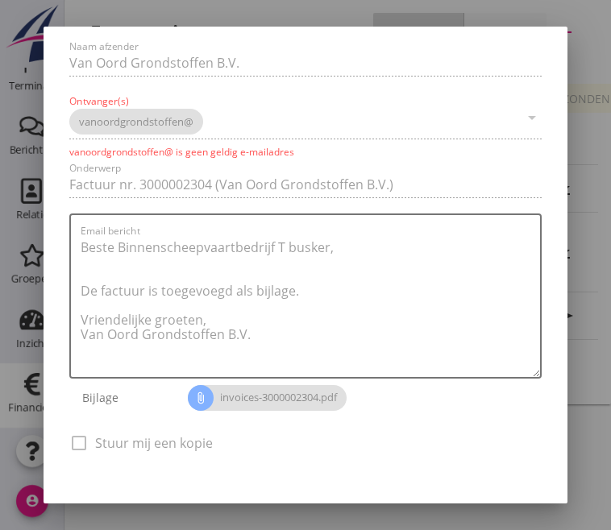
scroll to position [209, 0]
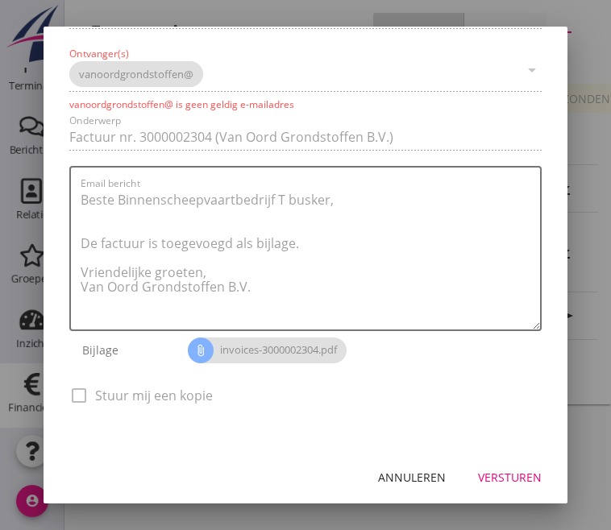
click at [200, 73] on div "Factuur versturen Bericht naar klant Antwoorden aan jolanda.kootkarboon@vanoord…" at bounding box center [305, 153] width 485 height 555
click at [198, 75] on div "Factuur versturen Bericht naar klant Antwoorden aan jolanda.kootkarboon@vanoord…" at bounding box center [305, 153] width 485 height 555
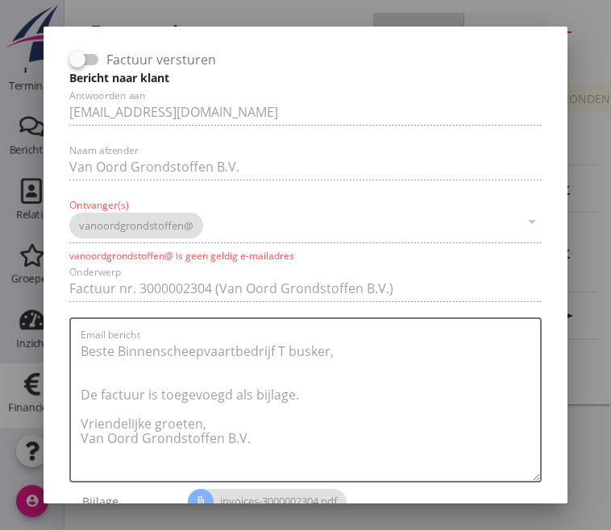
scroll to position [48, 0]
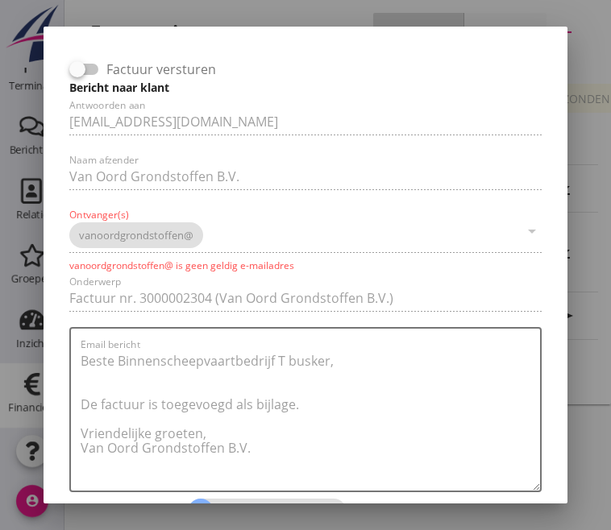
click at [110, 224] on div "Factuur versturen Bericht naar klant Antwoorden aan jolanda.kootkarboon@vanoord…" at bounding box center [305, 314] width 485 height 555
click at [105, 230] on div "Factuur versturen Bericht naar klant Antwoorden aan jolanda.kootkarboon@vanoord…" at bounding box center [305, 314] width 485 height 555
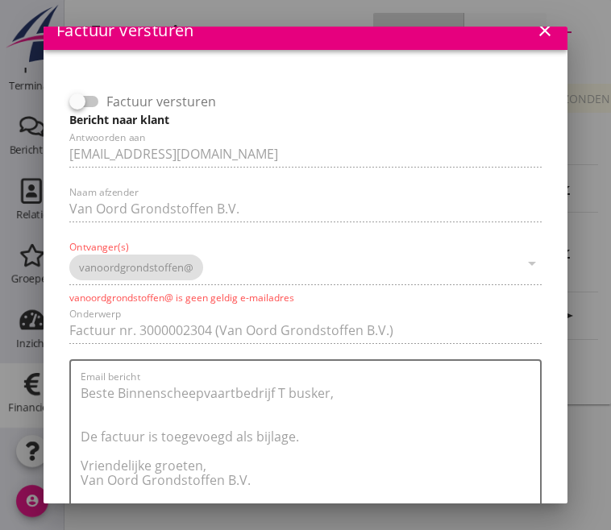
scroll to position [0, 0]
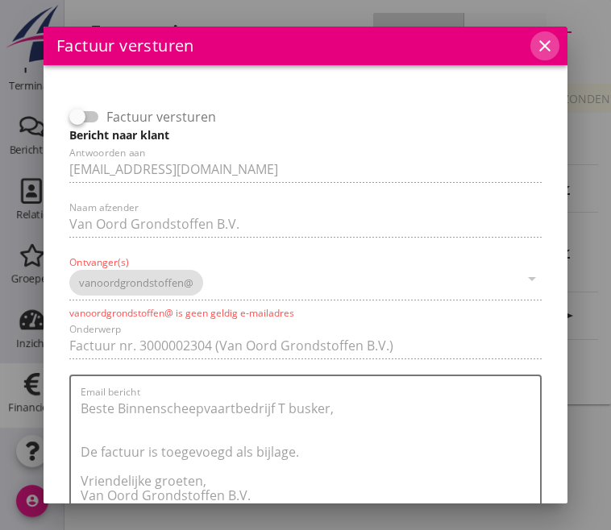
click at [537, 40] on icon "close" at bounding box center [544, 45] width 19 height 19
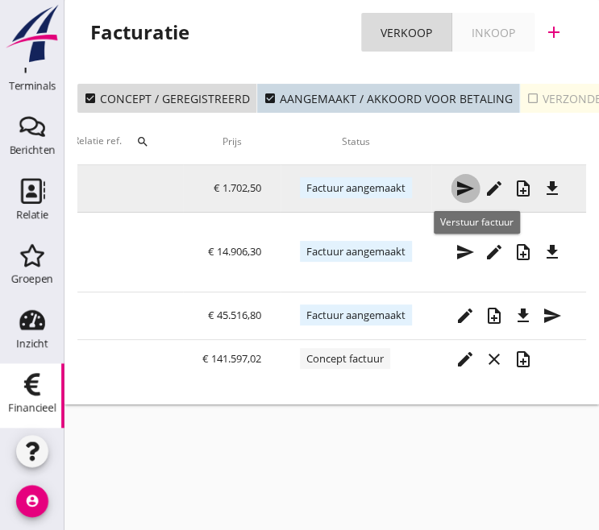
click at [475, 189] on icon "send" at bounding box center [465, 188] width 19 height 19
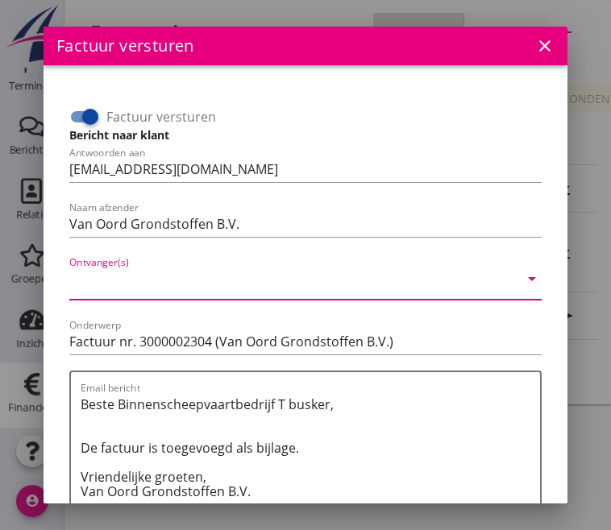
paste input "grondstoffen@vanoord.com"
type input "grondstoffen@vanoord.com"
click at [82, 117] on div at bounding box center [90, 116] width 27 height 27
checkbox input "false"
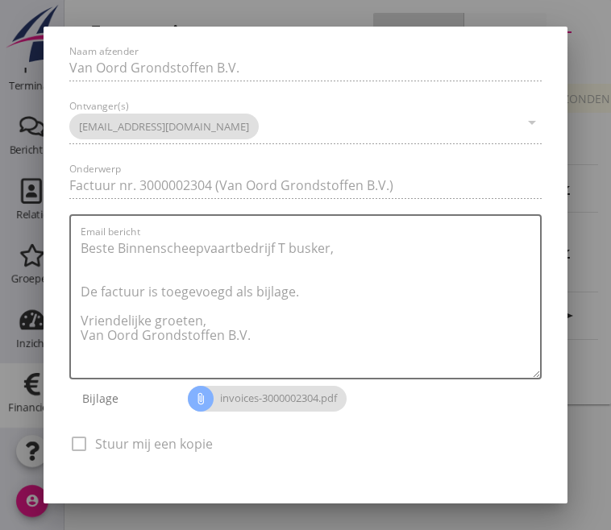
scroll to position [206, 0]
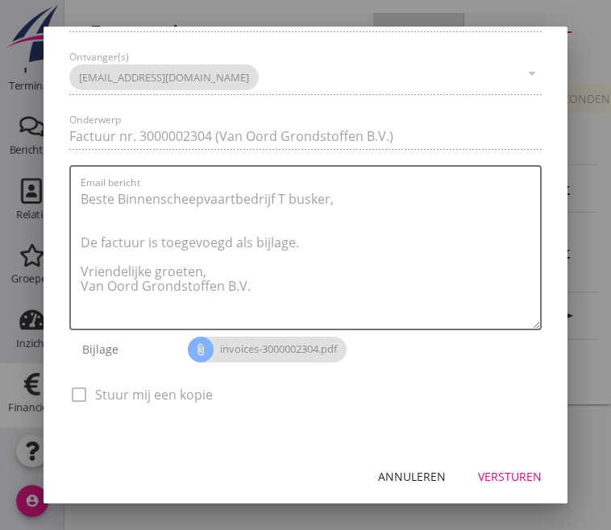
click at [499, 482] on div "Versturen" at bounding box center [510, 476] width 64 height 17
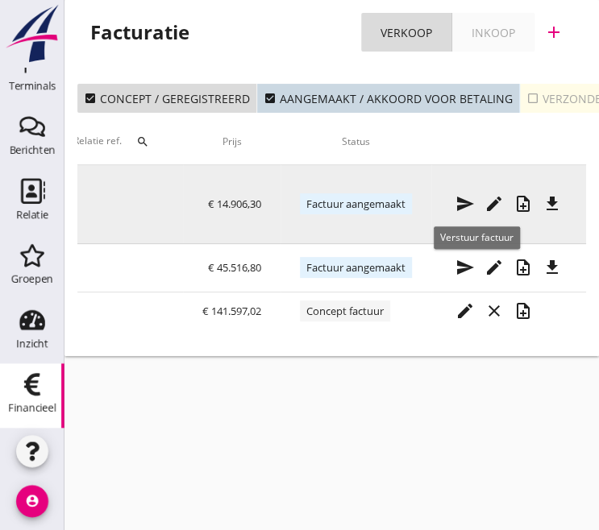
click at [475, 209] on icon "send" at bounding box center [465, 203] width 19 height 19
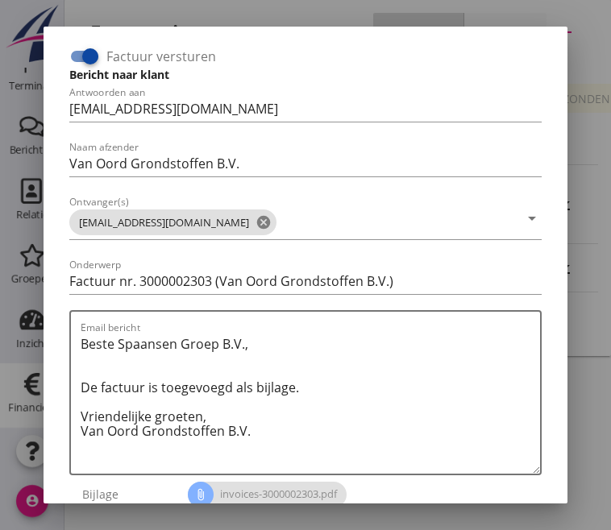
scroll to position [0, 0]
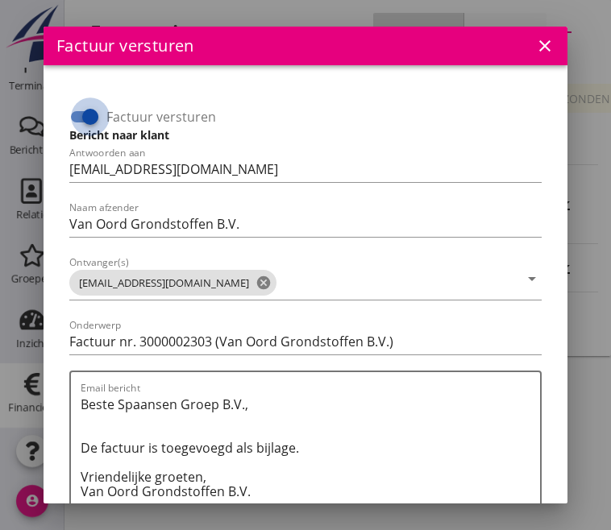
click at [83, 117] on div at bounding box center [90, 116] width 27 height 27
checkbox input "false"
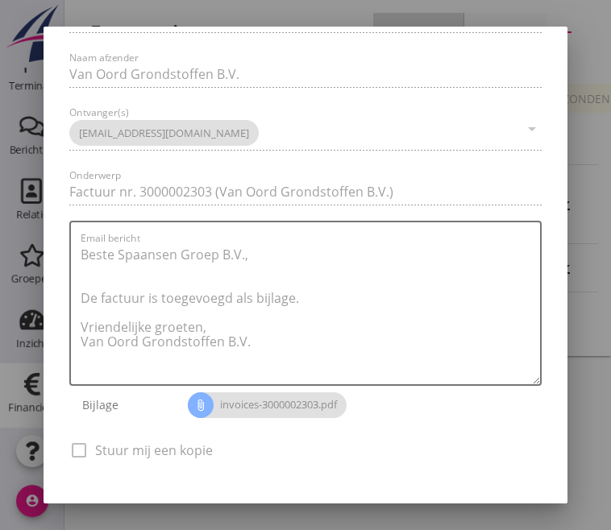
scroll to position [206, 0]
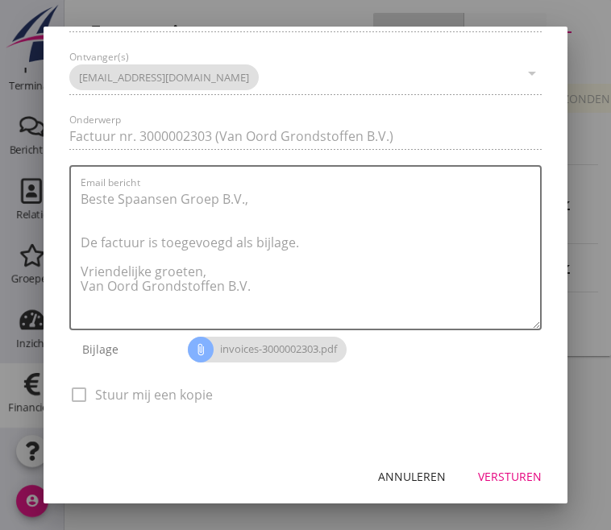
click at [509, 480] on div "Versturen" at bounding box center [510, 476] width 64 height 17
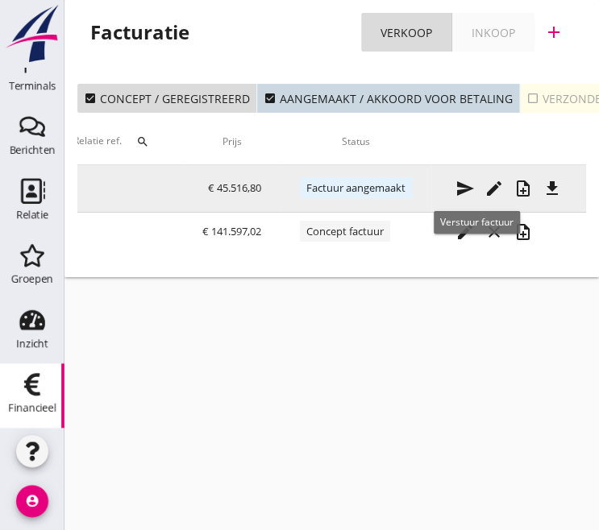
click at [472, 188] on icon "send" at bounding box center [465, 188] width 19 height 19
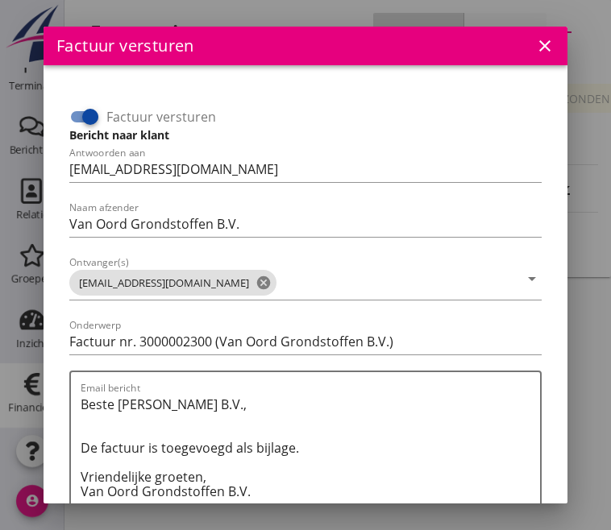
click at [84, 115] on div at bounding box center [90, 116] width 27 height 27
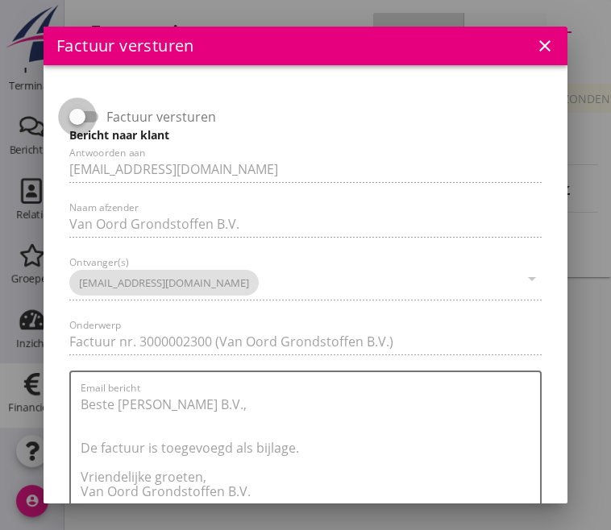
checkbox input "false"
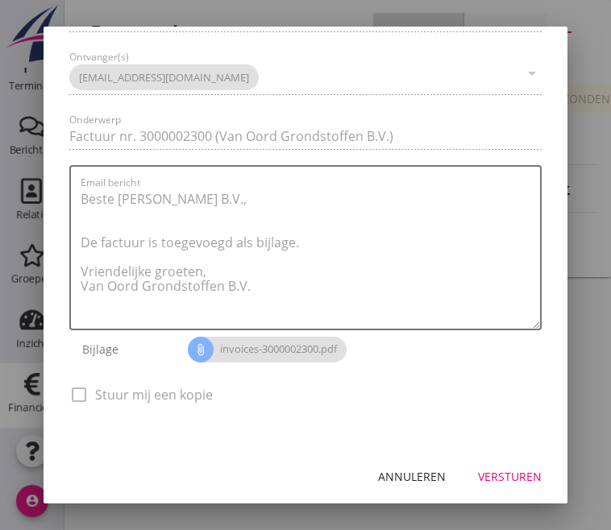
click at [493, 480] on div "Versturen" at bounding box center [510, 476] width 64 height 17
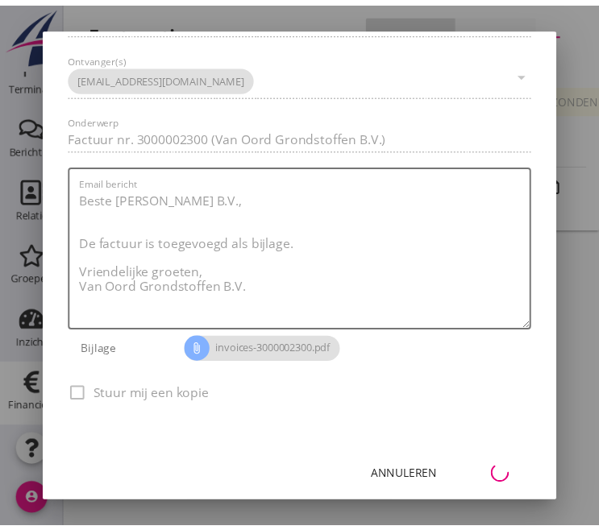
scroll to position [0, 677]
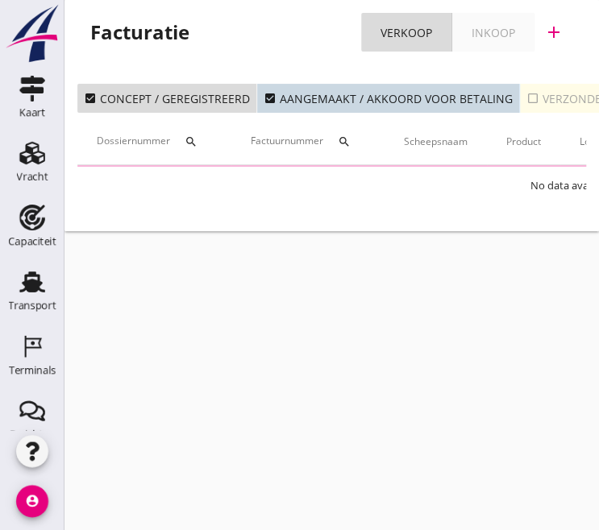
scroll to position [285, 0]
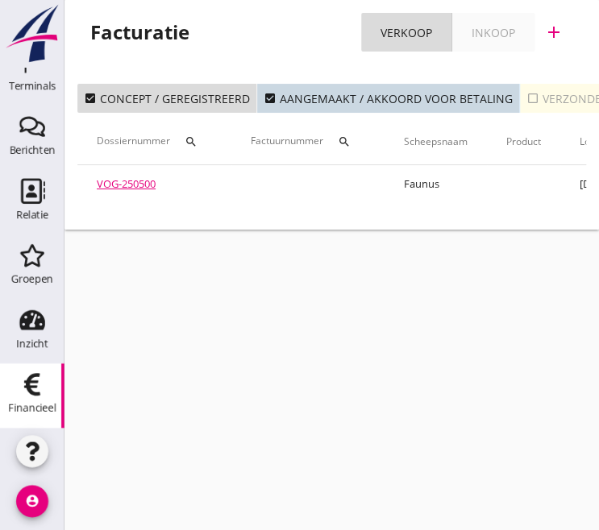
click at [532, 104] on div "check_box_outline_blank Verzonden" at bounding box center [568, 98] width 84 height 17
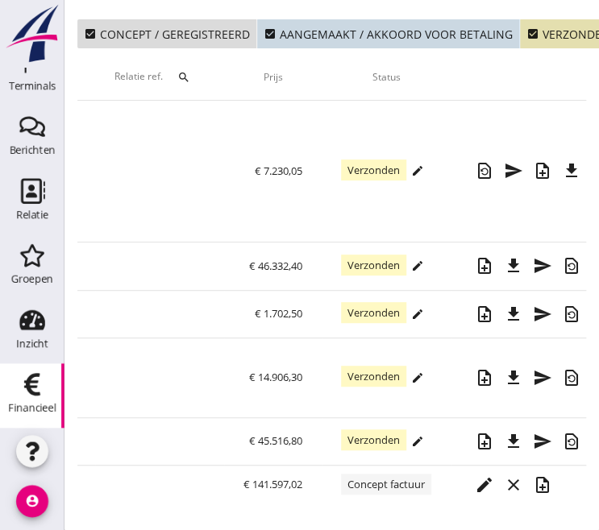
scroll to position [0, 780]
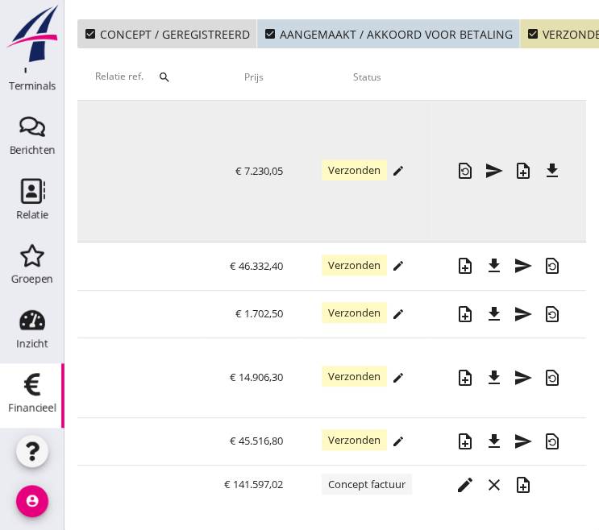
click at [406, 170] on div "edit" at bounding box center [398, 170] width 23 height 13
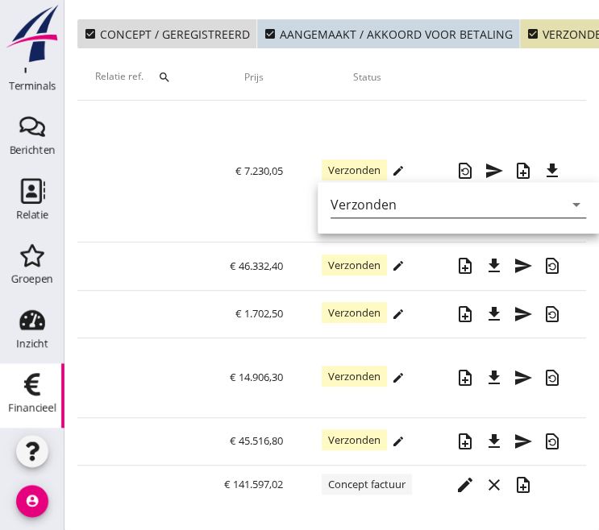
click at [535, 211] on div "Verzonden" at bounding box center [447, 205] width 233 height 26
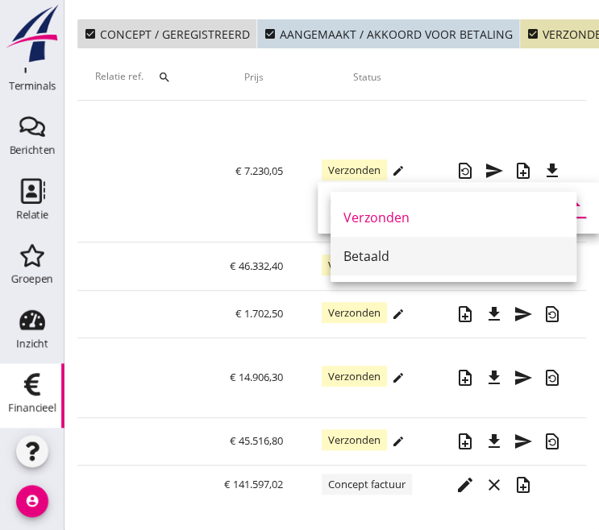
click at [368, 251] on div "Betaald" at bounding box center [453, 256] width 220 height 19
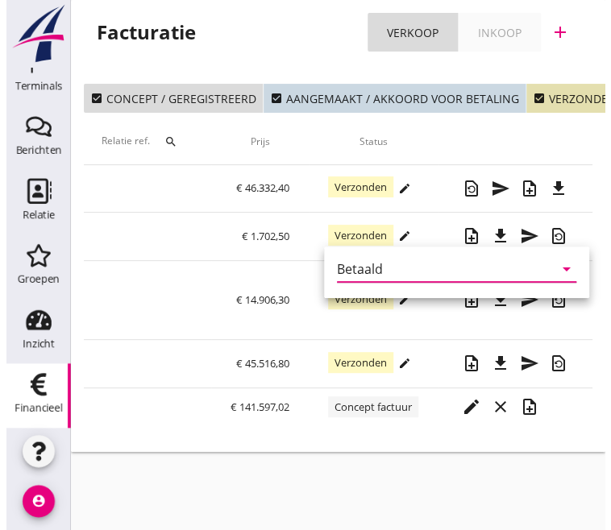
scroll to position [0, 769]
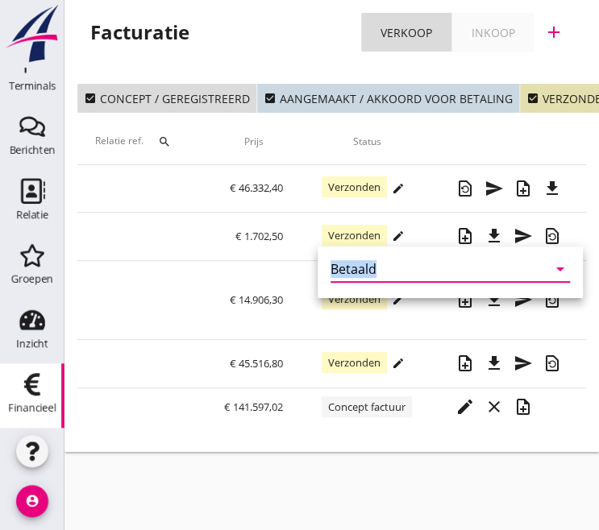
click at [368, 251] on div "Betaald arrow_drop_down" at bounding box center [450, 273] width 239 height 52
drag, startPoint x: 368, startPoint y: 251, endPoint x: 359, endPoint y: 270, distance: 21.6
click at [359, 270] on div "Betaald" at bounding box center [354, 269] width 46 height 15
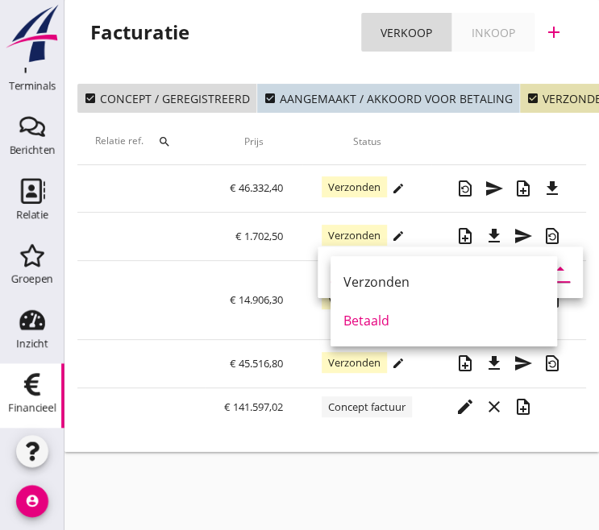
click at [359, 270] on div "Verzonden" at bounding box center [443, 282] width 201 height 39
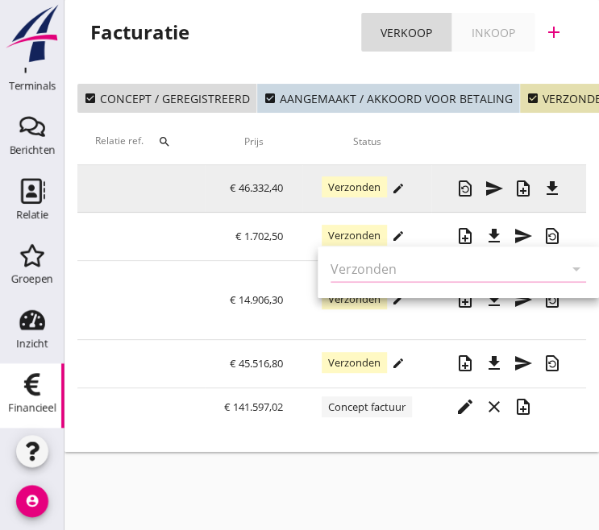
click at [392, 193] on icon "edit" at bounding box center [398, 188] width 13 height 13
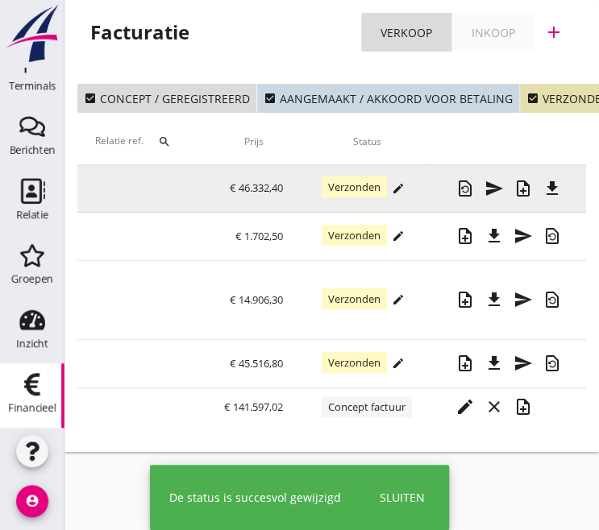
click at [405, 189] on div "edit" at bounding box center [398, 188] width 23 height 13
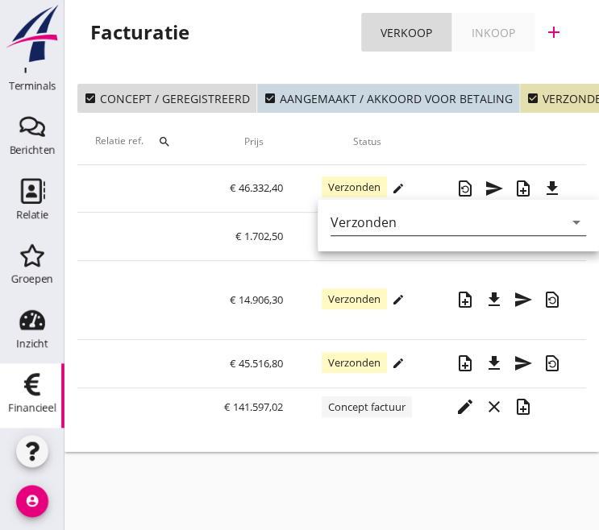
click at [567, 228] on icon "arrow_drop_down" at bounding box center [576, 222] width 19 height 19
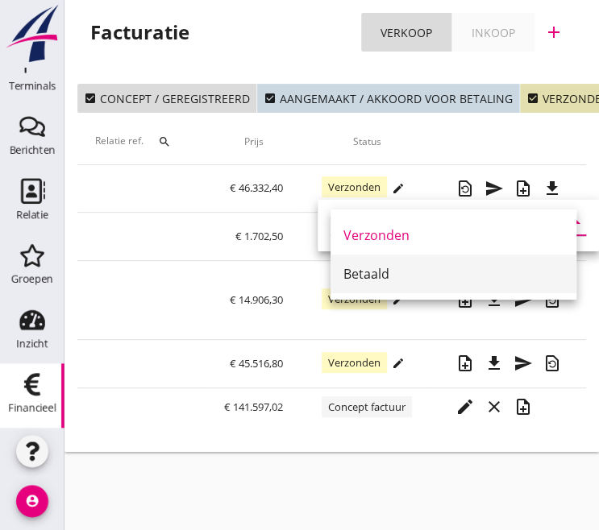
click at [381, 270] on div "Betaald" at bounding box center [453, 273] width 220 height 19
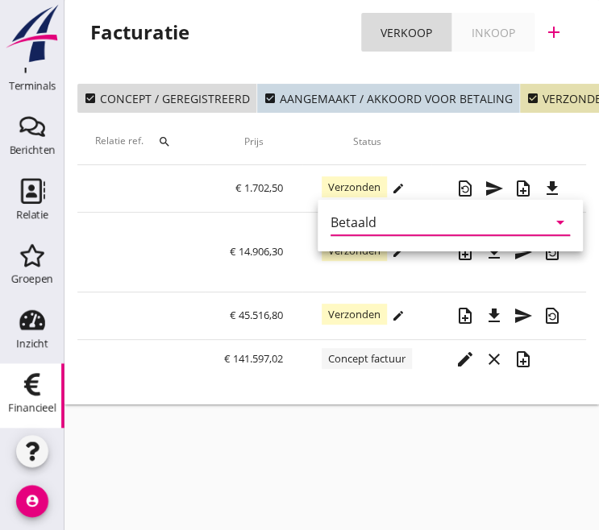
click at [352, 223] on div "Betaald" at bounding box center [354, 222] width 46 height 15
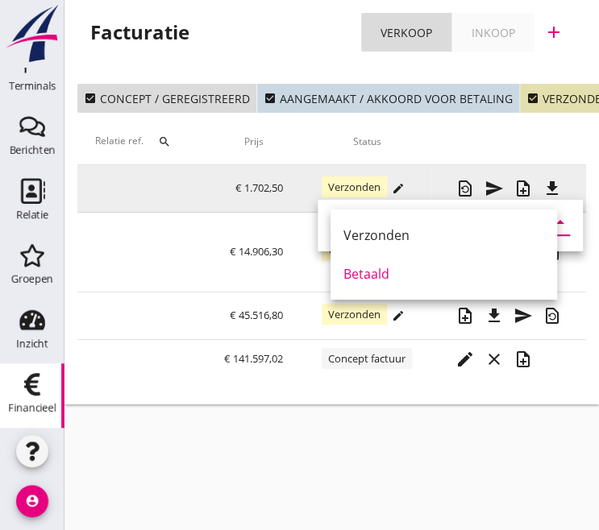
click at [398, 182] on icon "edit" at bounding box center [398, 188] width 13 height 13
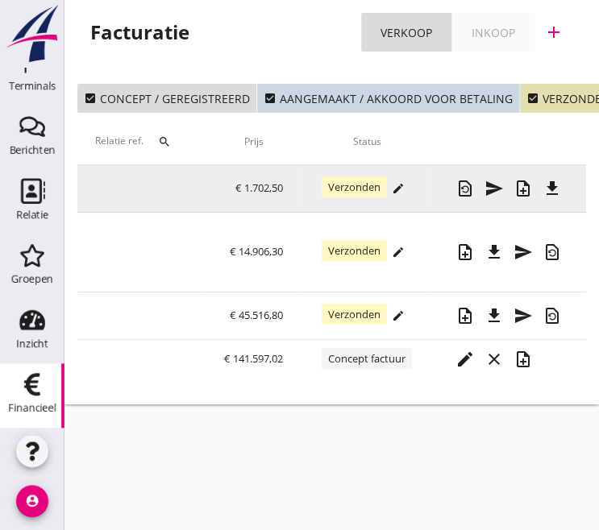
click at [398, 182] on icon "edit" at bounding box center [398, 188] width 13 height 13
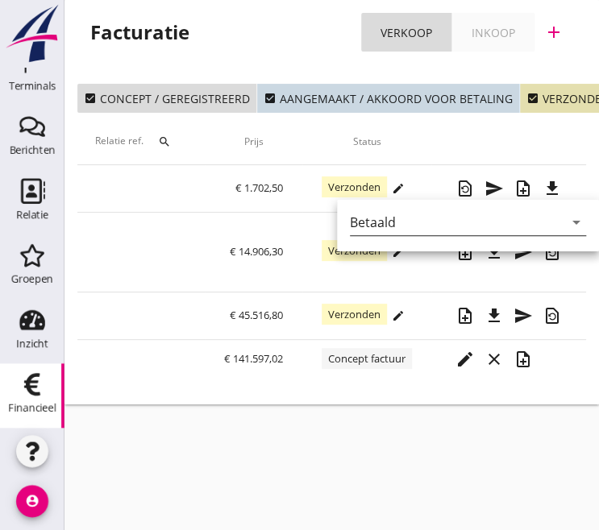
click at [377, 220] on div "Betaald" at bounding box center [373, 222] width 46 height 15
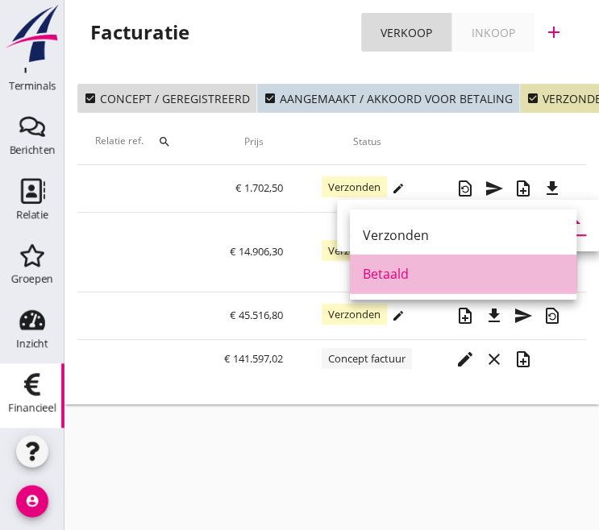
click at [387, 277] on div "Betaald" at bounding box center [463, 273] width 201 height 19
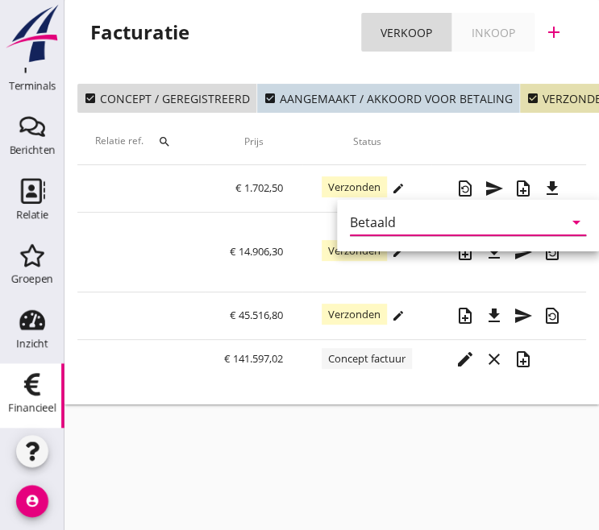
click at [374, 225] on div "Betaald" at bounding box center [373, 222] width 46 height 15
click at [374, 225] on div "Verzonden" at bounding box center [463, 235] width 201 height 39
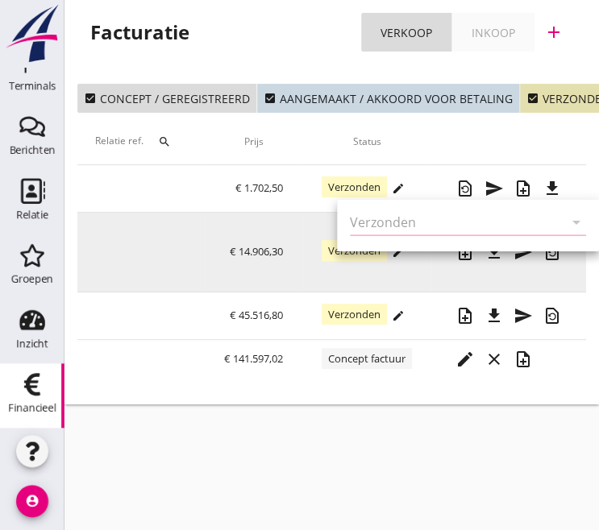
click at [302, 235] on td "Verzonden edit" at bounding box center [366, 253] width 129 height 80
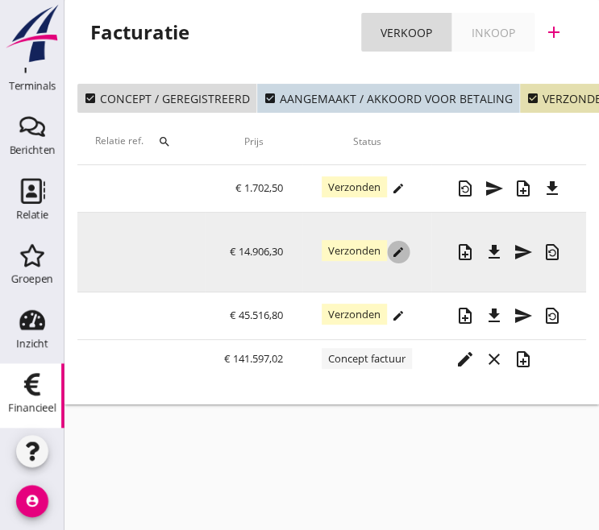
click at [405, 254] on div "edit" at bounding box center [398, 252] width 23 height 13
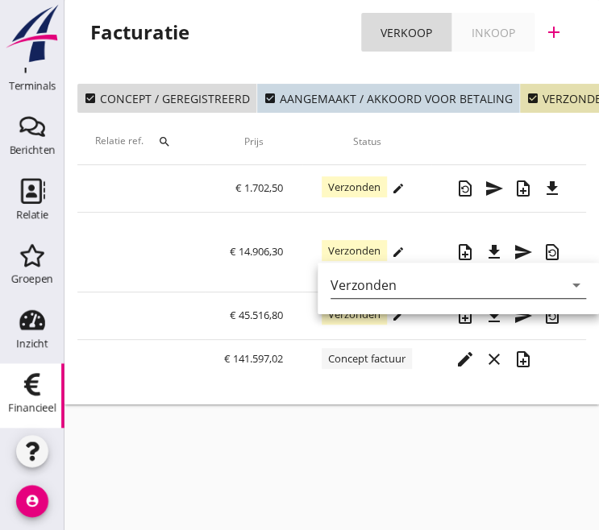
click at [567, 282] on icon "arrow_drop_down" at bounding box center [576, 285] width 19 height 19
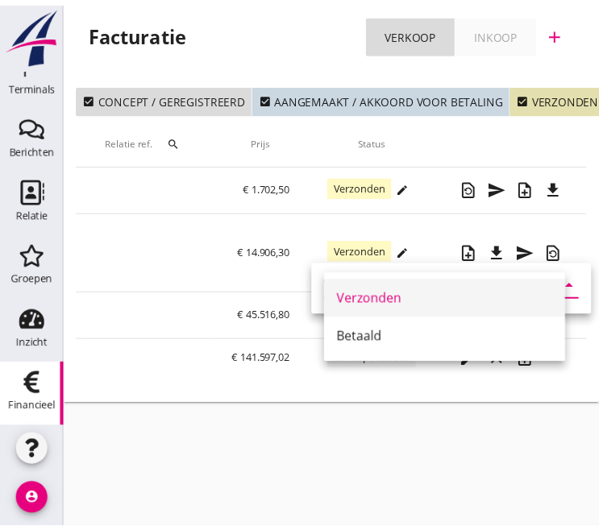
scroll to position [0, 756]
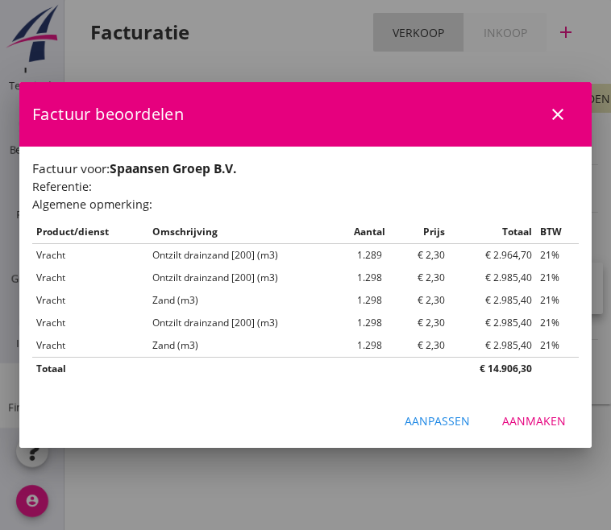
click at [554, 117] on icon "close" at bounding box center [557, 114] width 19 height 19
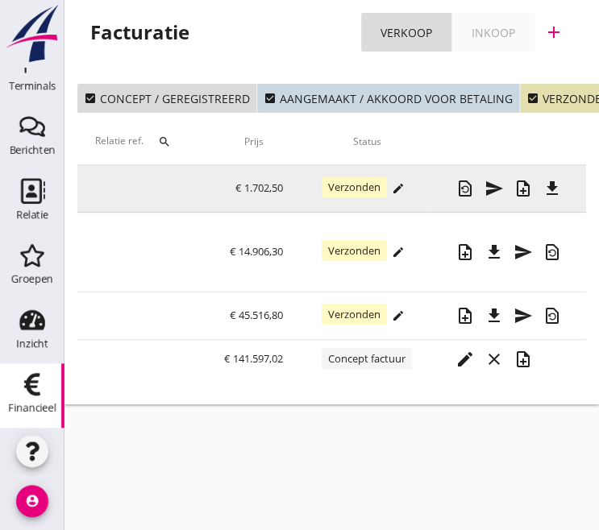
click at [412, 185] on div "Verzonden edit" at bounding box center [367, 188] width 90 height 23
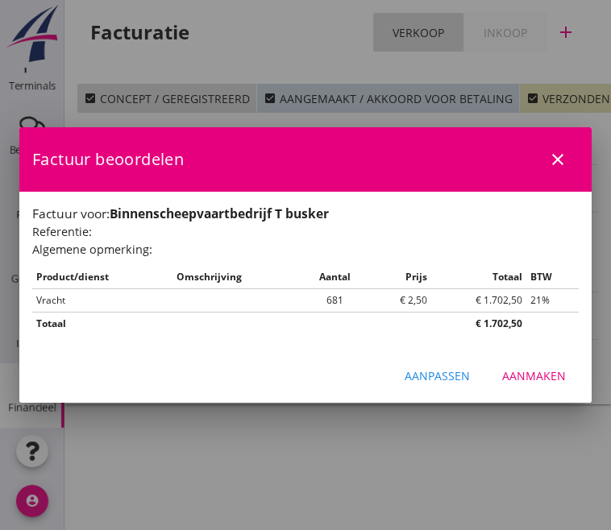
click at [562, 160] on icon "close" at bounding box center [557, 159] width 19 height 19
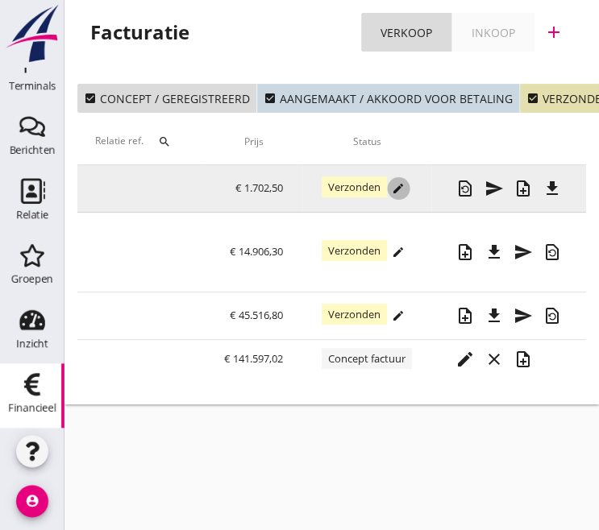
click at [405, 185] on icon "edit" at bounding box center [398, 188] width 13 height 13
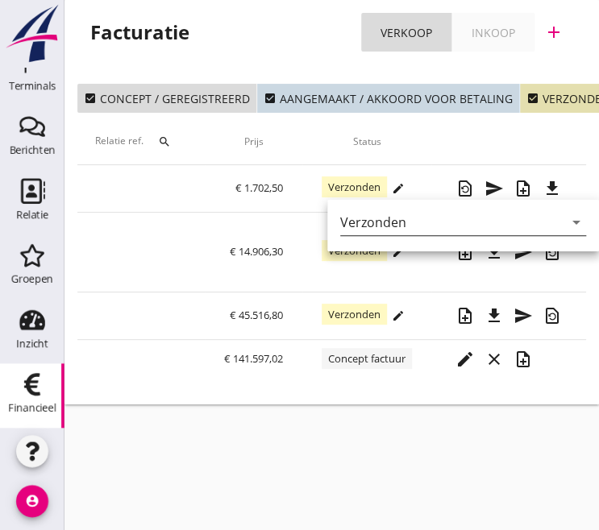
click at [525, 218] on div "Verzonden" at bounding box center [451, 223] width 223 height 26
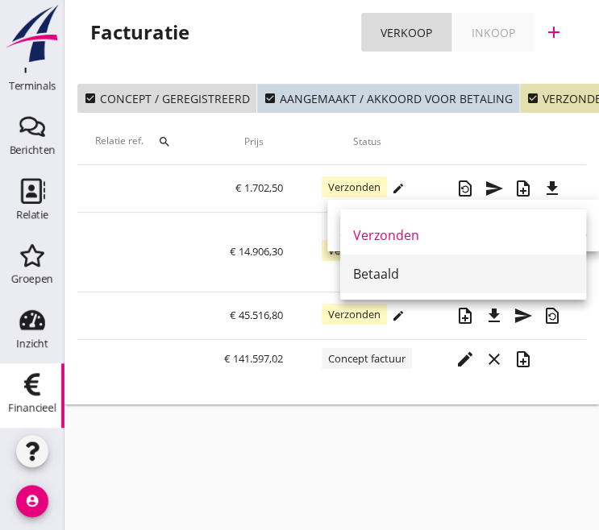
click at [393, 267] on div "Betaald" at bounding box center [463, 273] width 220 height 19
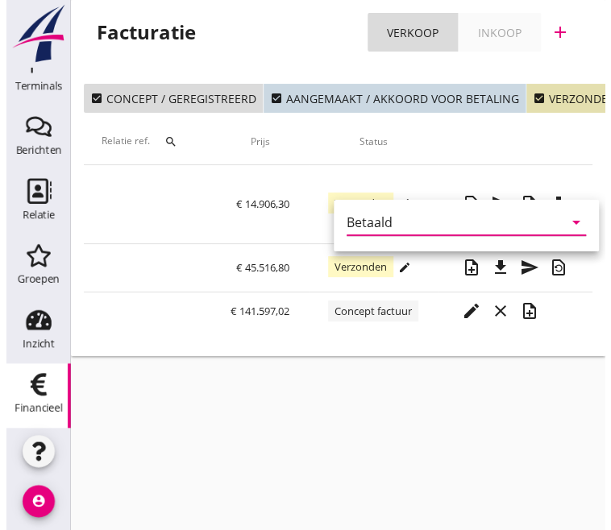
scroll to position [0, 736]
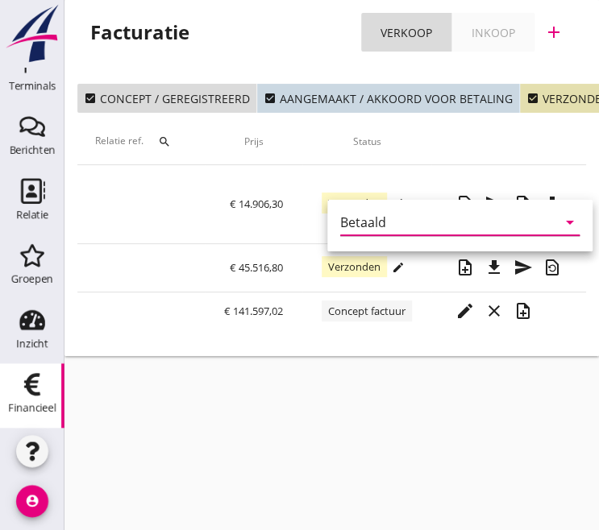
click at [362, 227] on div "Betaald" at bounding box center [363, 222] width 46 height 15
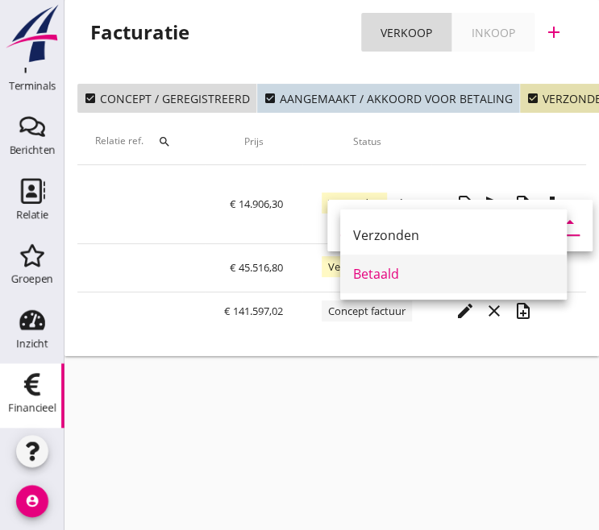
click at [373, 286] on div "Betaald" at bounding box center [453, 274] width 201 height 39
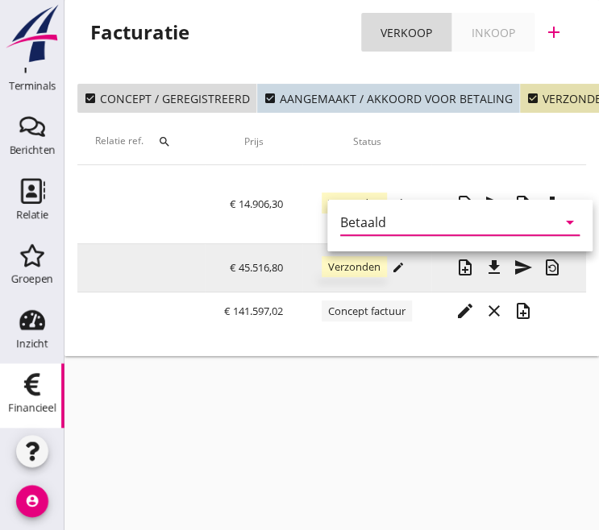
click at [328, 270] on span "Verzonden" at bounding box center [354, 266] width 65 height 21
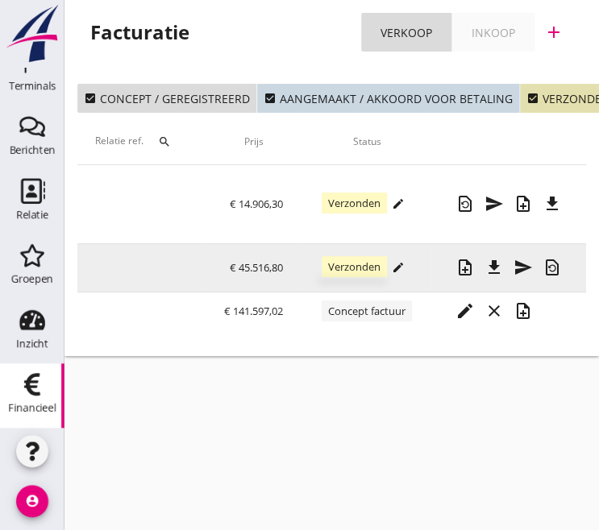
click at [364, 269] on span "Verzonden" at bounding box center [354, 266] width 65 height 21
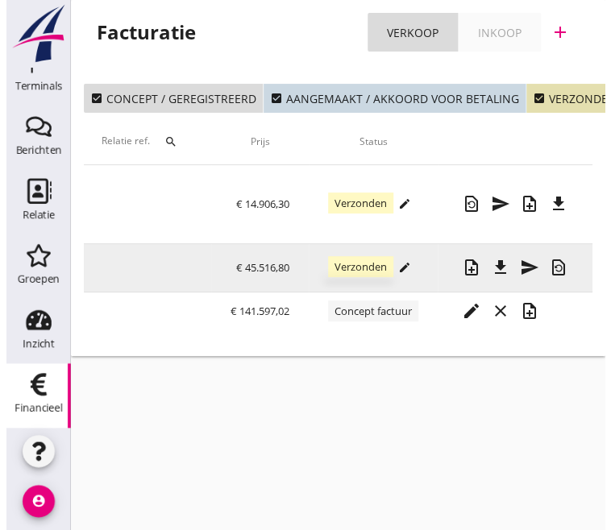
scroll to position [0, 724]
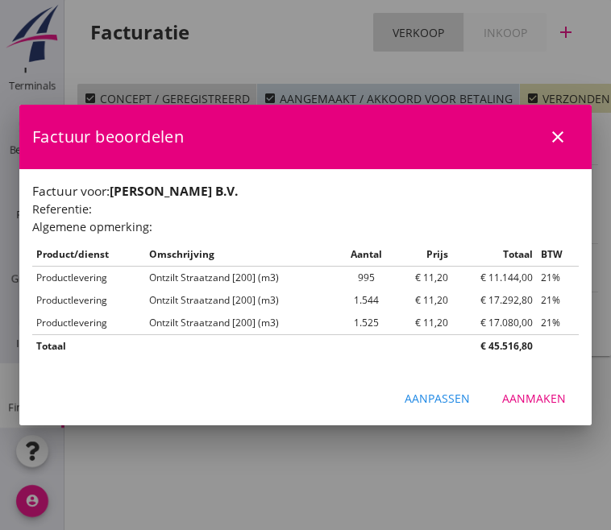
click at [557, 139] on icon "close" at bounding box center [557, 136] width 19 height 19
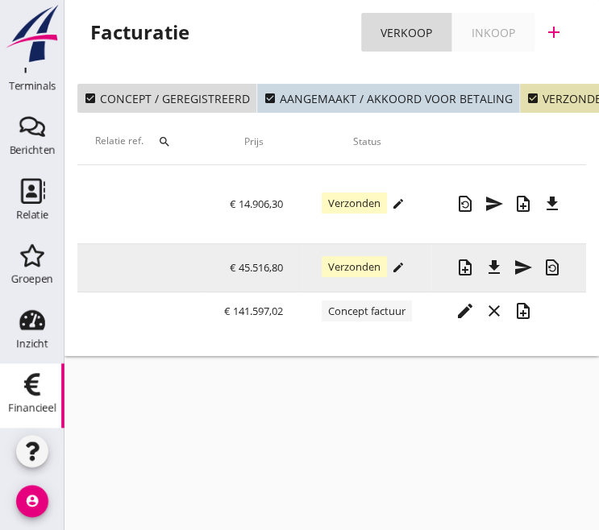
click at [410, 268] on div "edit" at bounding box center [398, 267] width 23 height 13
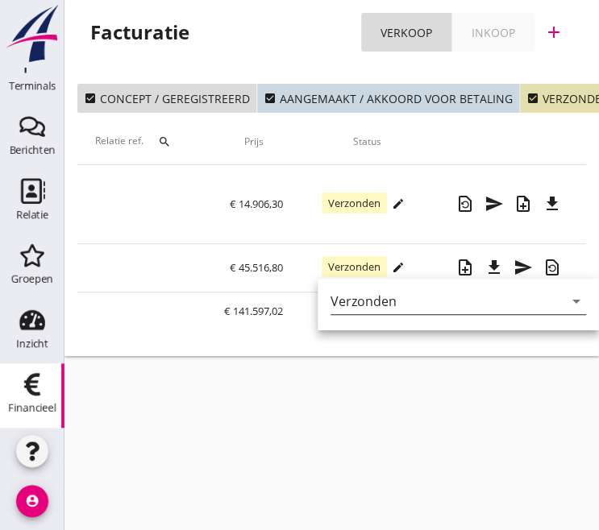
click at [574, 310] on icon "arrow_drop_down" at bounding box center [576, 301] width 19 height 19
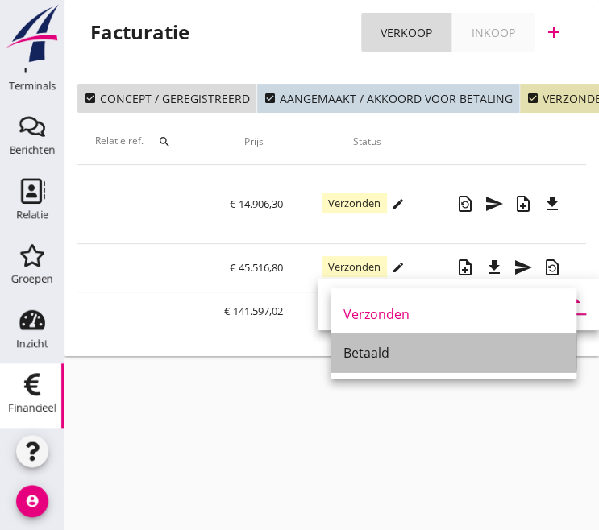
click at [409, 360] on div "Betaald" at bounding box center [453, 352] width 220 height 19
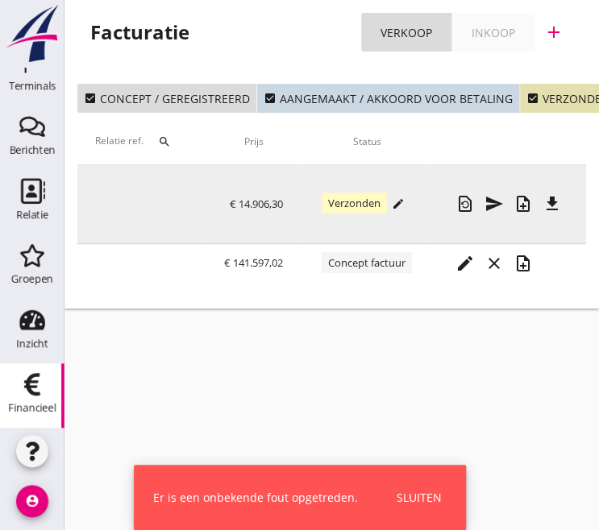
click at [410, 204] on div "edit" at bounding box center [398, 204] width 23 height 13
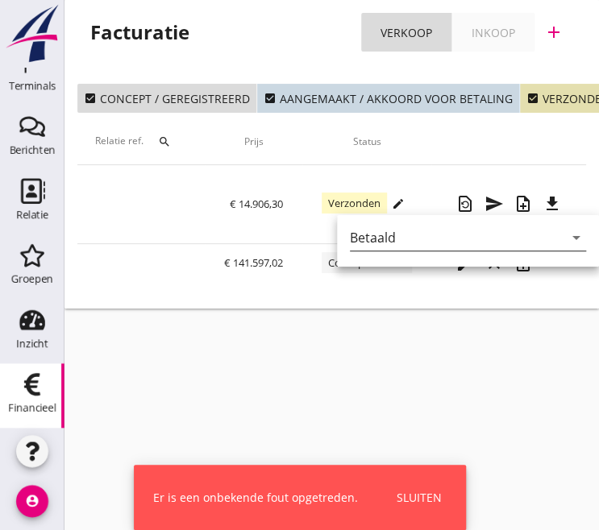
click at [379, 234] on div "Betaald" at bounding box center [373, 238] width 46 height 15
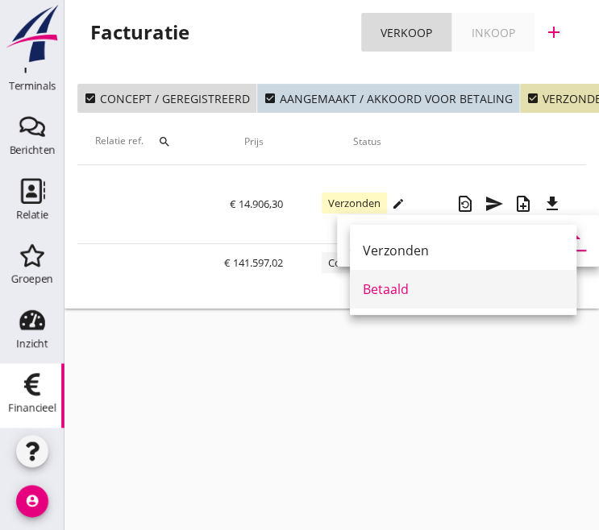
click at [383, 288] on div "Betaald" at bounding box center [463, 289] width 201 height 19
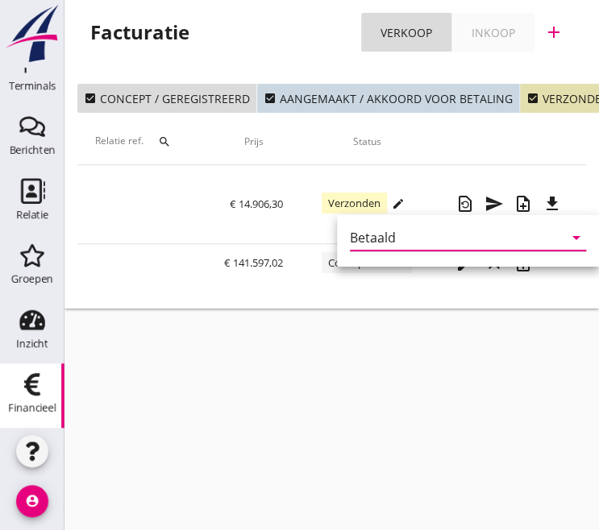
click at [278, 414] on div "cancel You are impersonating another user. Facturatie Verkoop Inkoop add check_…" at bounding box center [331, 265] width 535 height 530
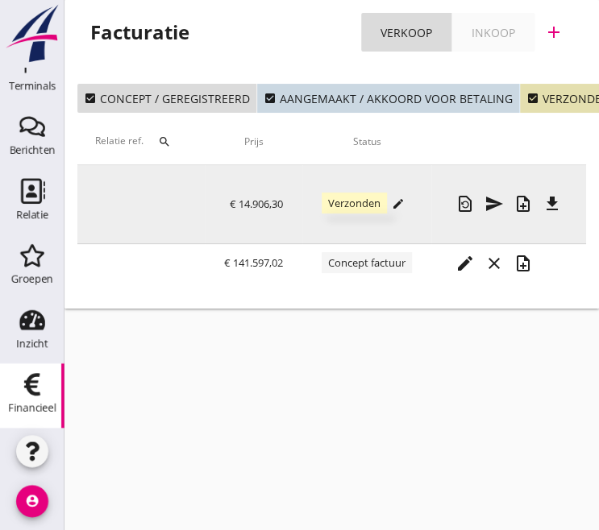
click at [373, 199] on span "Verzonden" at bounding box center [354, 203] width 65 height 21
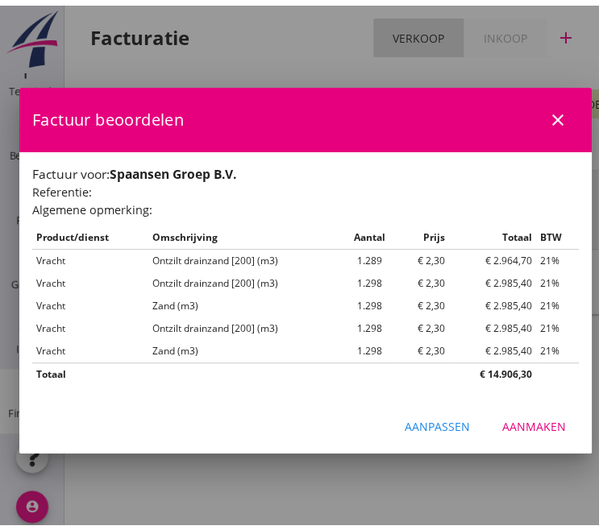
scroll to position [0, 721]
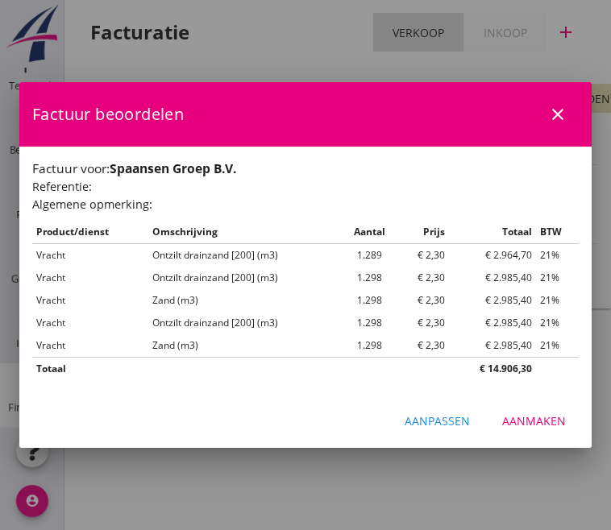
click at [561, 107] on icon "close" at bounding box center [557, 114] width 19 height 19
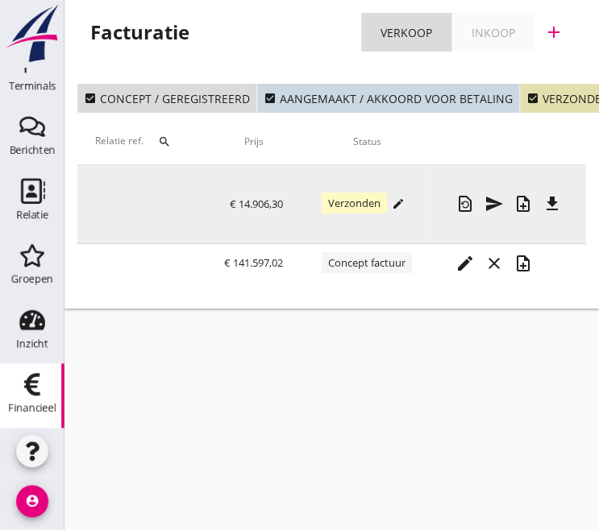
click at [405, 202] on icon "edit" at bounding box center [398, 204] width 13 height 13
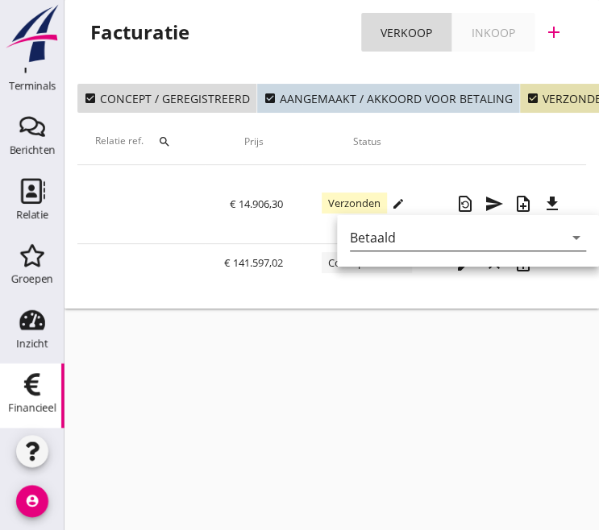
click at [363, 235] on div "Betaald" at bounding box center [373, 238] width 46 height 15
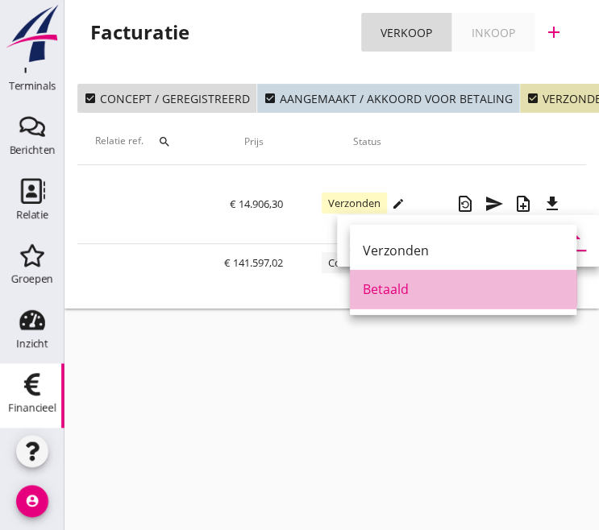
click at [374, 283] on div "Betaald" at bounding box center [463, 289] width 201 height 19
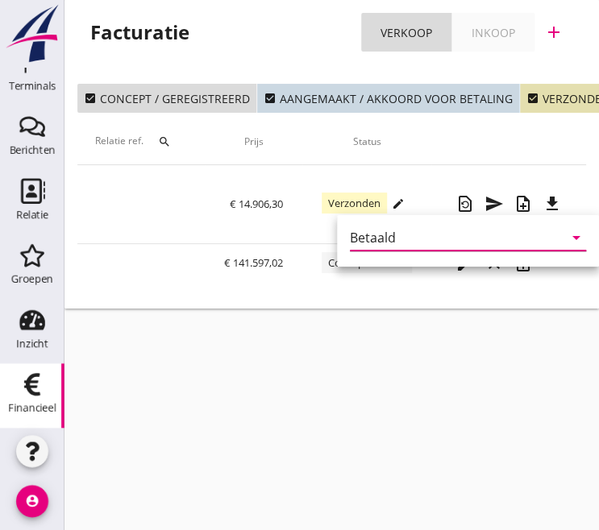
click at [375, 243] on div "Betaald" at bounding box center [373, 238] width 46 height 15
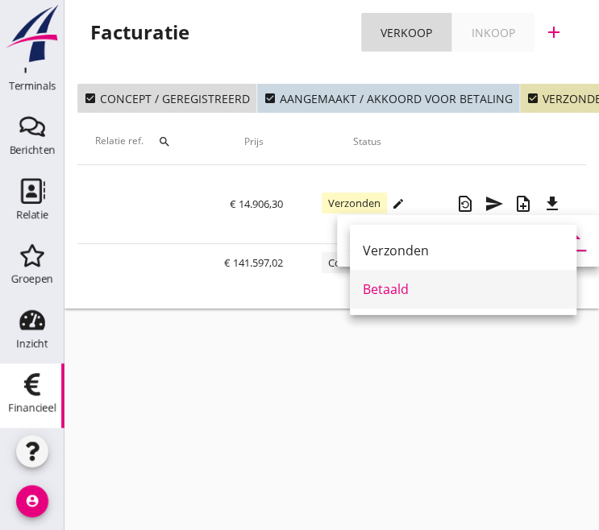
click at [374, 297] on div "Betaald" at bounding box center [463, 289] width 201 height 19
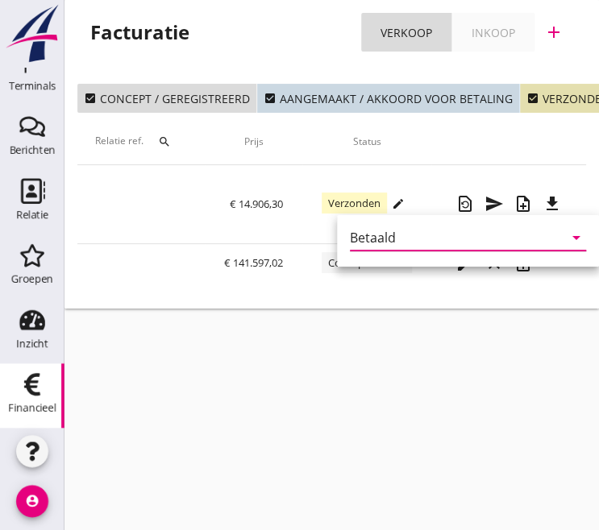
click at [374, 297] on div "check_box Concept / geregistreerd check_box Aangemaakt / akkoord voor betaling …" at bounding box center [331, 190] width 535 height 238
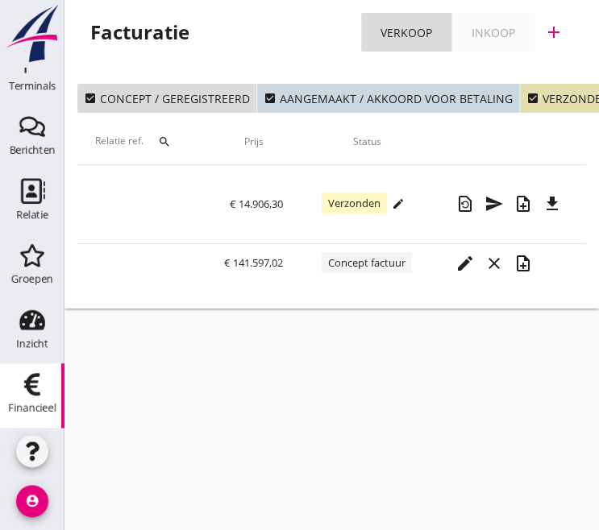
click at [5, 395] on link "Financieel Financieel" at bounding box center [32, 396] width 64 height 64
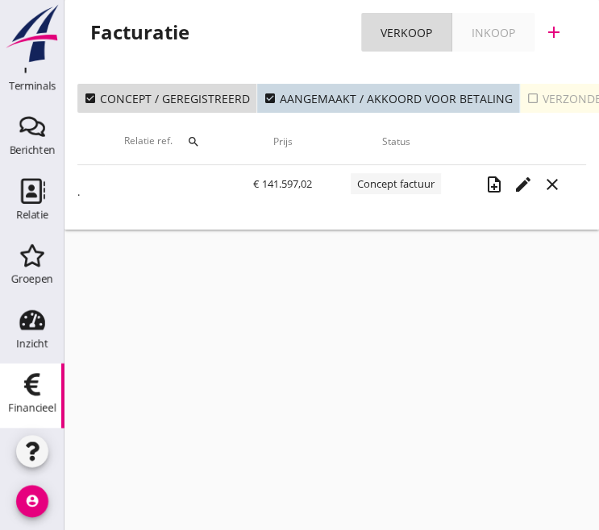
scroll to position [0, 690]
click at [532, 106] on div "check_box_outline_blank Verzonden" at bounding box center [568, 98] width 84 height 17
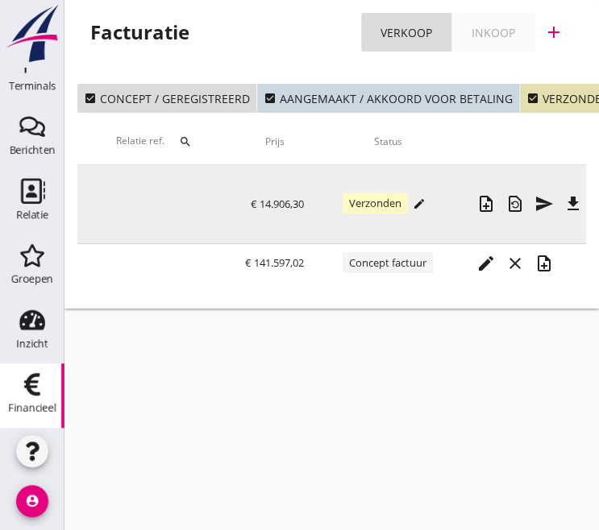
click at [426, 204] on icon "edit" at bounding box center [419, 204] width 13 height 13
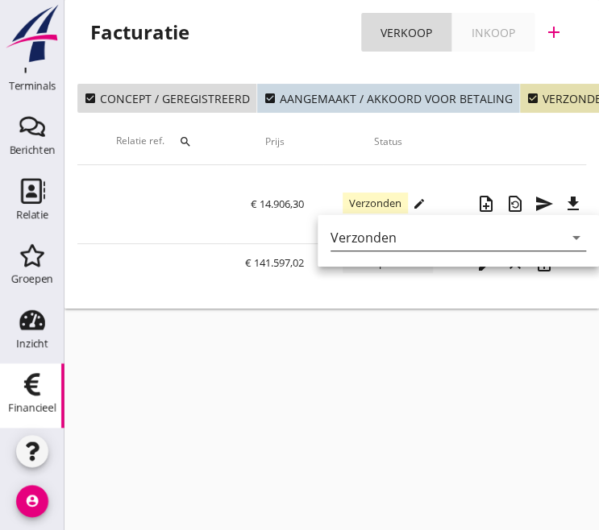
click at [387, 236] on div "Verzonden" at bounding box center [364, 238] width 66 height 15
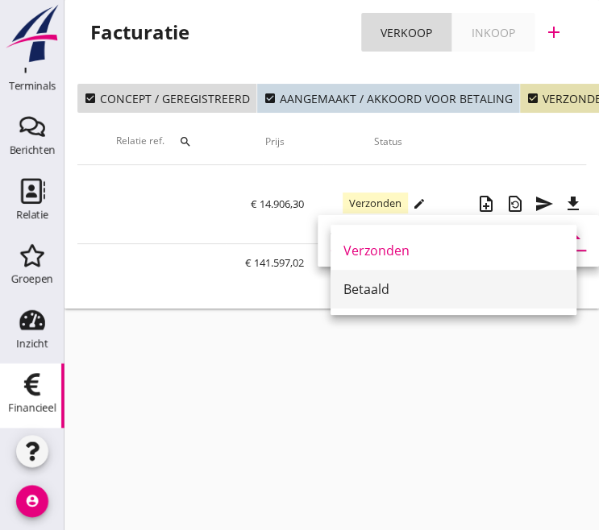
click at [365, 294] on div "Betaald" at bounding box center [453, 289] width 220 height 19
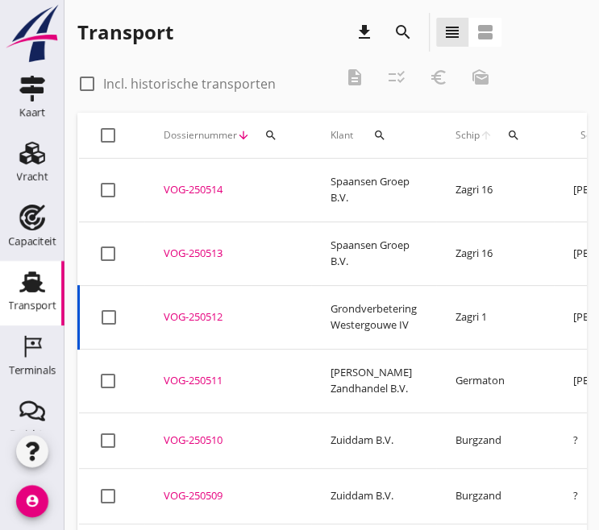
click at [401, 31] on icon "search" at bounding box center [402, 32] width 19 height 19
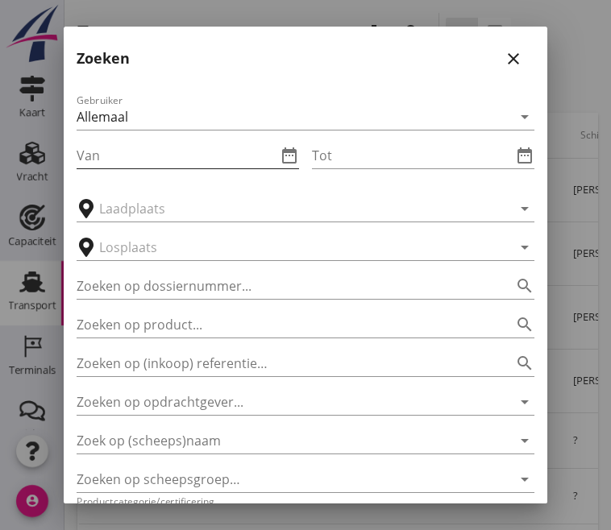
click at [150, 152] on input "Van" at bounding box center [177, 156] width 200 height 26
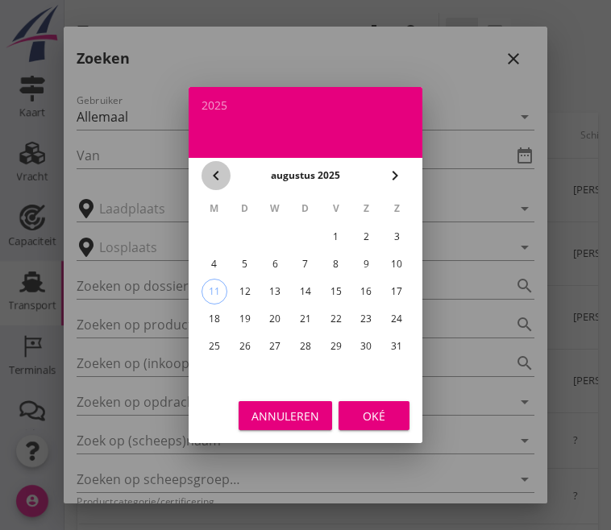
click at [219, 177] on icon "chevron_left" at bounding box center [215, 175] width 19 height 19
click at [213, 292] on div "14" at bounding box center [215, 292] width 26 height 26
type input "[DATE]"
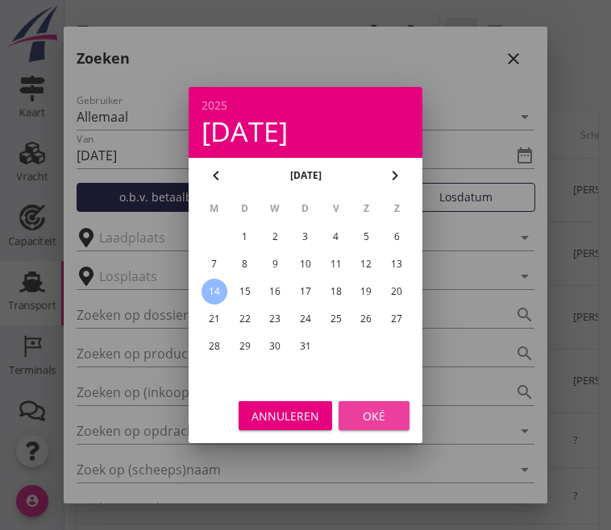
click at [378, 410] on div "Oké" at bounding box center [374, 416] width 45 height 17
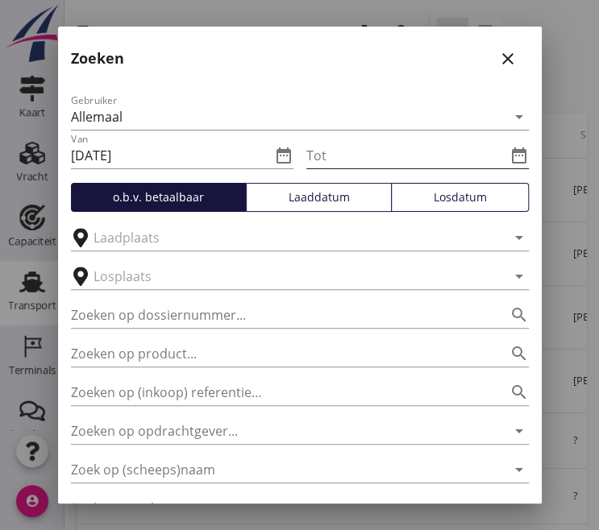
click at [510, 151] on icon "date_range" at bounding box center [519, 155] width 19 height 19
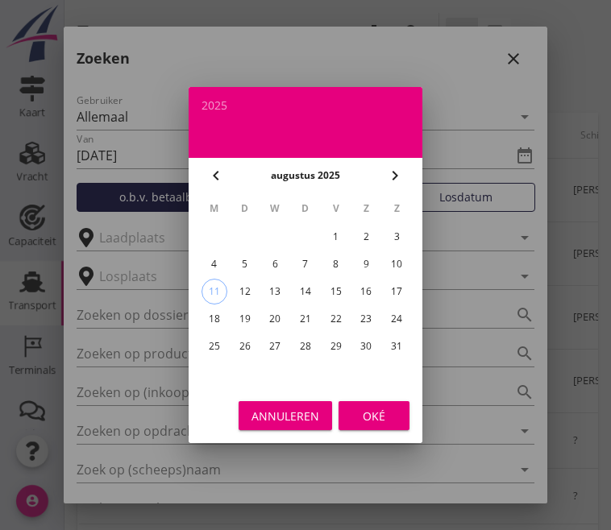
click at [220, 169] on icon "chevron_left" at bounding box center [215, 175] width 19 height 19
drag, startPoint x: 366, startPoint y: 285, endPoint x: 360, endPoint y: 297, distance: 13.3
click at [366, 285] on div "19" at bounding box center [366, 292] width 26 height 26
type input "[DATE]"
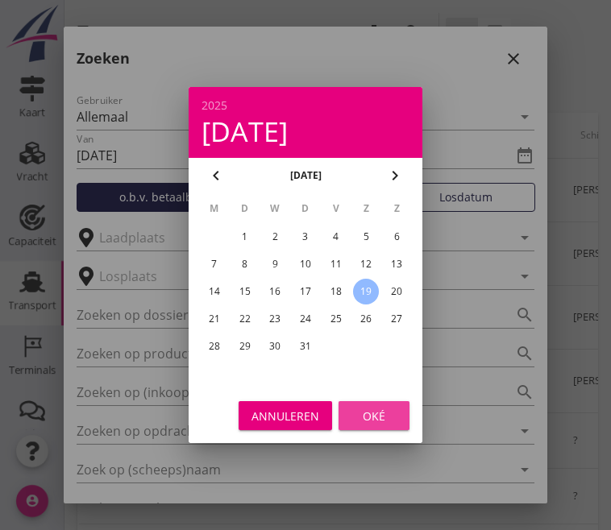
click at [372, 425] on button "Oké" at bounding box center [374, 415] width 71 height 29
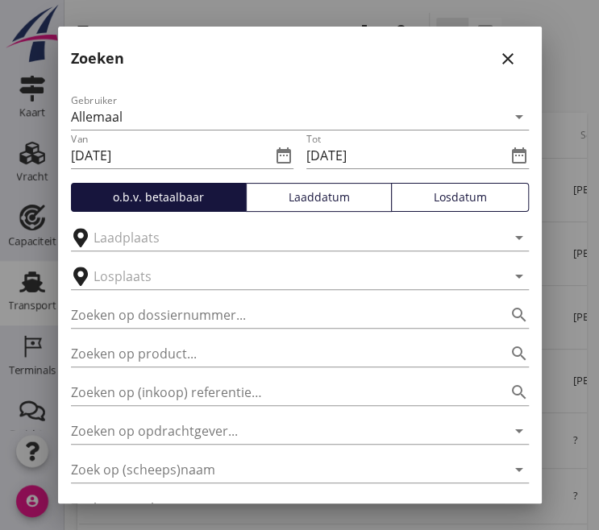
click at [424, 202] on div "Losdatum" at bounding box center [459, 197] width 123 height 17
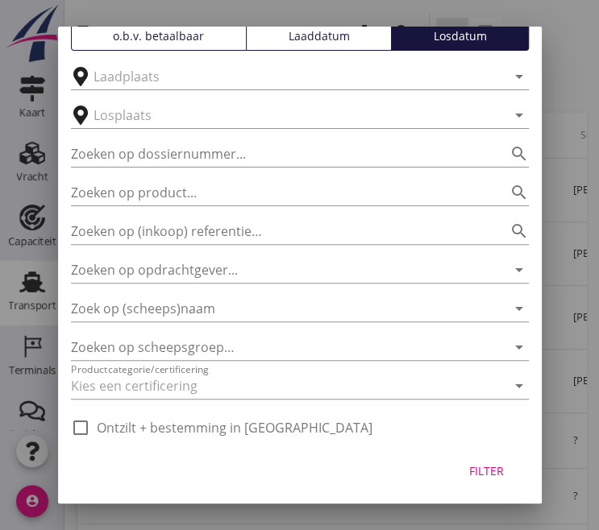
scroll to position [162, 0]
click at [463, 461] on button "Filter" at bounding box center [486, 470] width 71 height 29
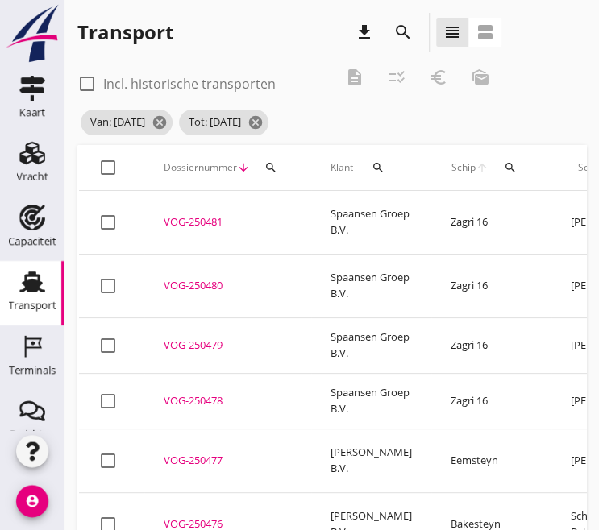
click at [197, 223] on div "VOG-250481" at bounding box center [228, 222] width 128 height 16
click at [191, 280] on div "VOG-250480" at bounding box center [228, 286] width 128 height 16
click at [193, 338] on div "VOG-250479" at bounding box center [228, 346] width 128 height 16
click at [193, 396] on div "VOG-250478" at bounding box center [228, 401] width 128 height 16
click at [198, 453] on div "VOG-250477" at bounding box center [228, 461] width 128 height 16
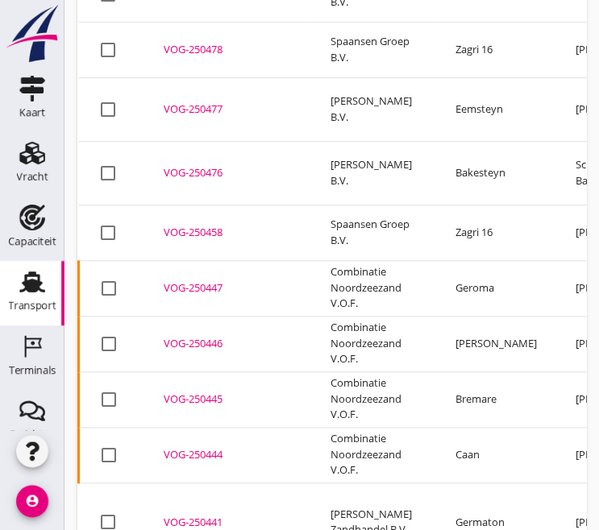
scroll to position [403, 0]
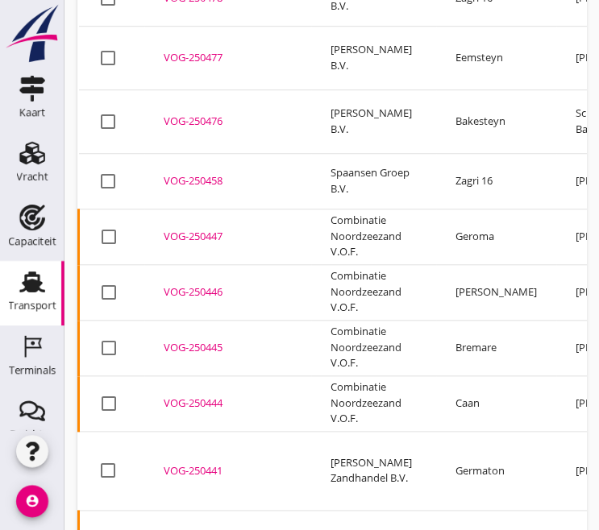
click at [198, 114] on div "VOG-250476" at bounding box center [228, 122] width 128 height 16
click at [214, 173] on div "VOG-250458" at bounding box center [228, 181] width 128 height 16
click at [209, 229] on div "VOG-250447" at bounding box center [228, 237] width 128 height 16
click at [193, 285] on div "VOG-250446" at bounding box center [228, 293] width 128 height 16
click at [199, 340] on div "VOG-250445" at bounding box center [228, 348] width 128 height 16
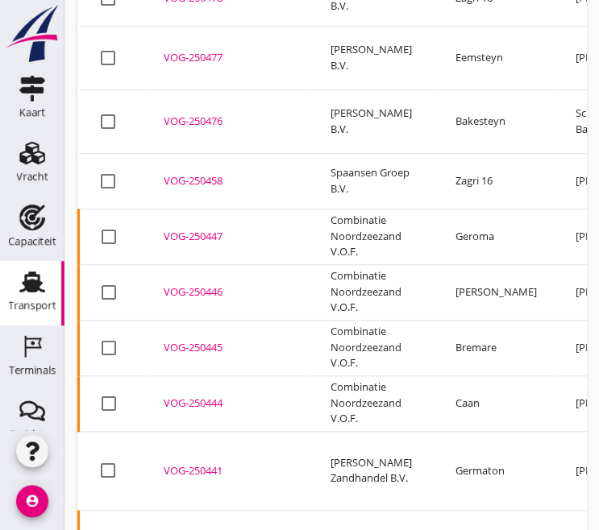
click at [206, 396] on div "VOG-250444" at bounding box center [228, 404] width 128 height 16
click at [202, 464] on div "VOG-250441" at bounding box center [228, 472] width 128 height 16
click at [205, 114] on div "VOG-250476" at bounding box center [228, 122] width 128 height 16
click at [198, 173] on div "VOG-250458" at bounding box center [228, 181] width 128 height 16
click at [199, 229] on div "VOG-250447" at bounding box center [228, 237] width 128 height 16
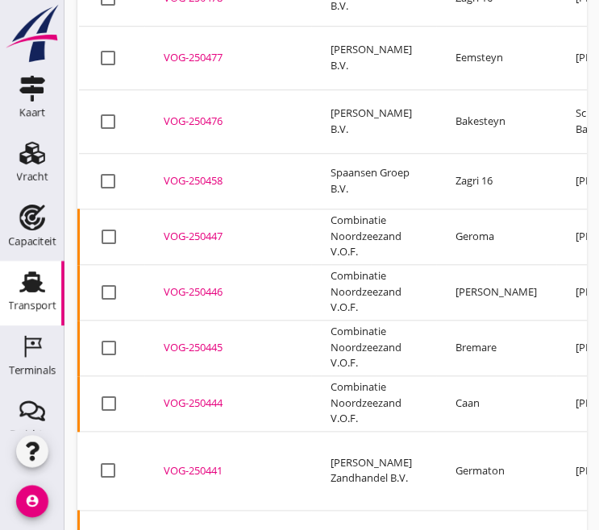
click at [199, 285] on div "VOG-250446" at bounding box center [228, 293] width 128 height 16
click at [210, 320] on td "VOG-250445 upload_file Drop hier uw bestand om het aan het dossier toe te voegen" at bounding box center [227, 348] width 167 height 56
click at [211, 340] on div "VOG-250445" at bounding box center [228, 348] width 128 height 16
click at [197, 396] on div "VOG-250444" at bounding box center [228, 404] width 128 height 16
click at [198, 464] on div "VOG-250441" at bounding box center [228, 472] width 128 height 16
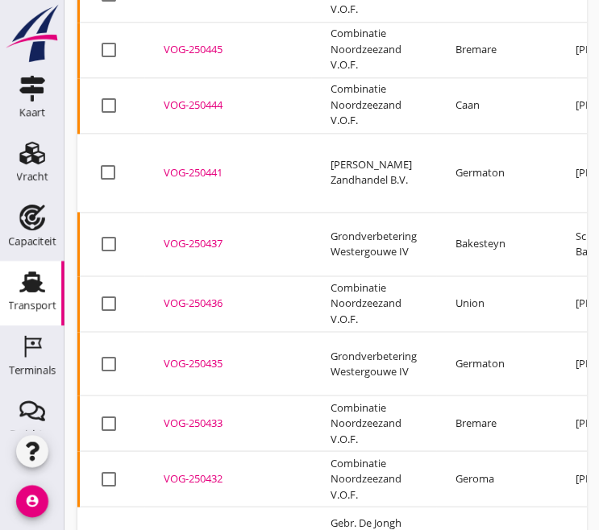
scroll to position [726, 0]
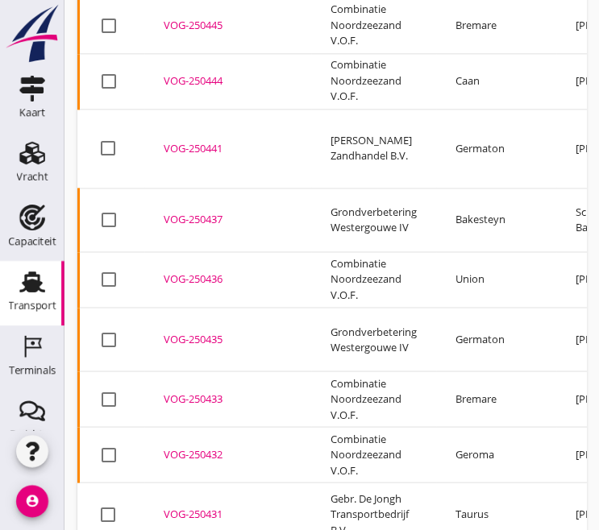
click at [196, 252] on td "VOG-250436 upload_file Drop hier uw bestand om het aan het dossier toe te voegen" at bounding box center [227, 280] width 167 height 56
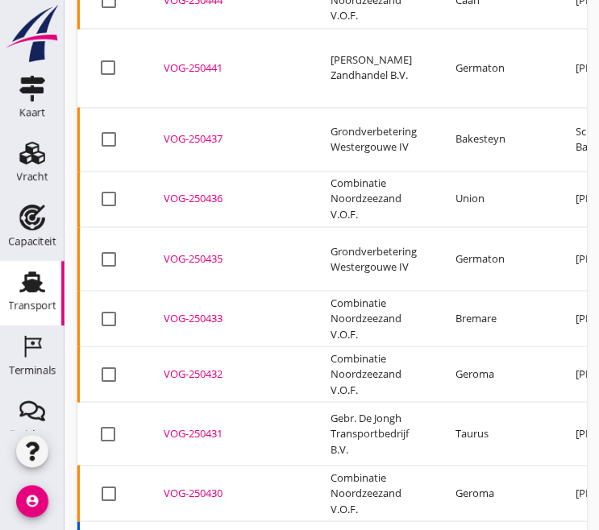
scroll to position [816, 0]
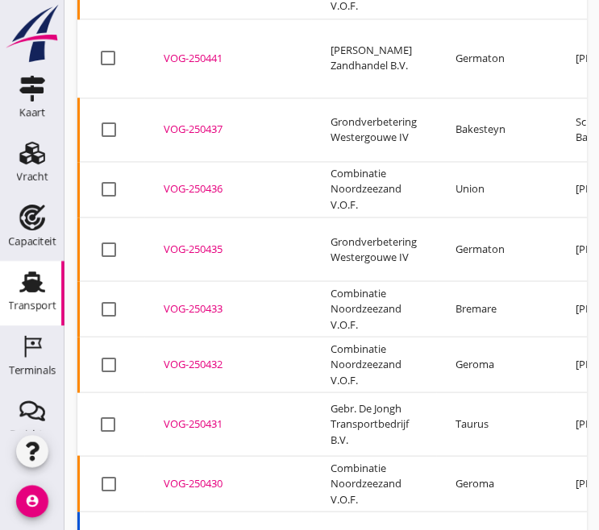
click at [199, 301] on div "VOG-250433" at bounding box center [228, 309] width 128 height 16
click at [198, 356] on div "VOG-250432" at bounding box center [228, 364] width 128 height 16
click at [195, 416] on div "VOG-250431" at bounding box center [228, 424] width 128 height 16
click at [218, 476] on div "VOG-250430" at bounding box center [228, 484] width 128 height 16
